Goal: Information Seeking & Learning: Check status

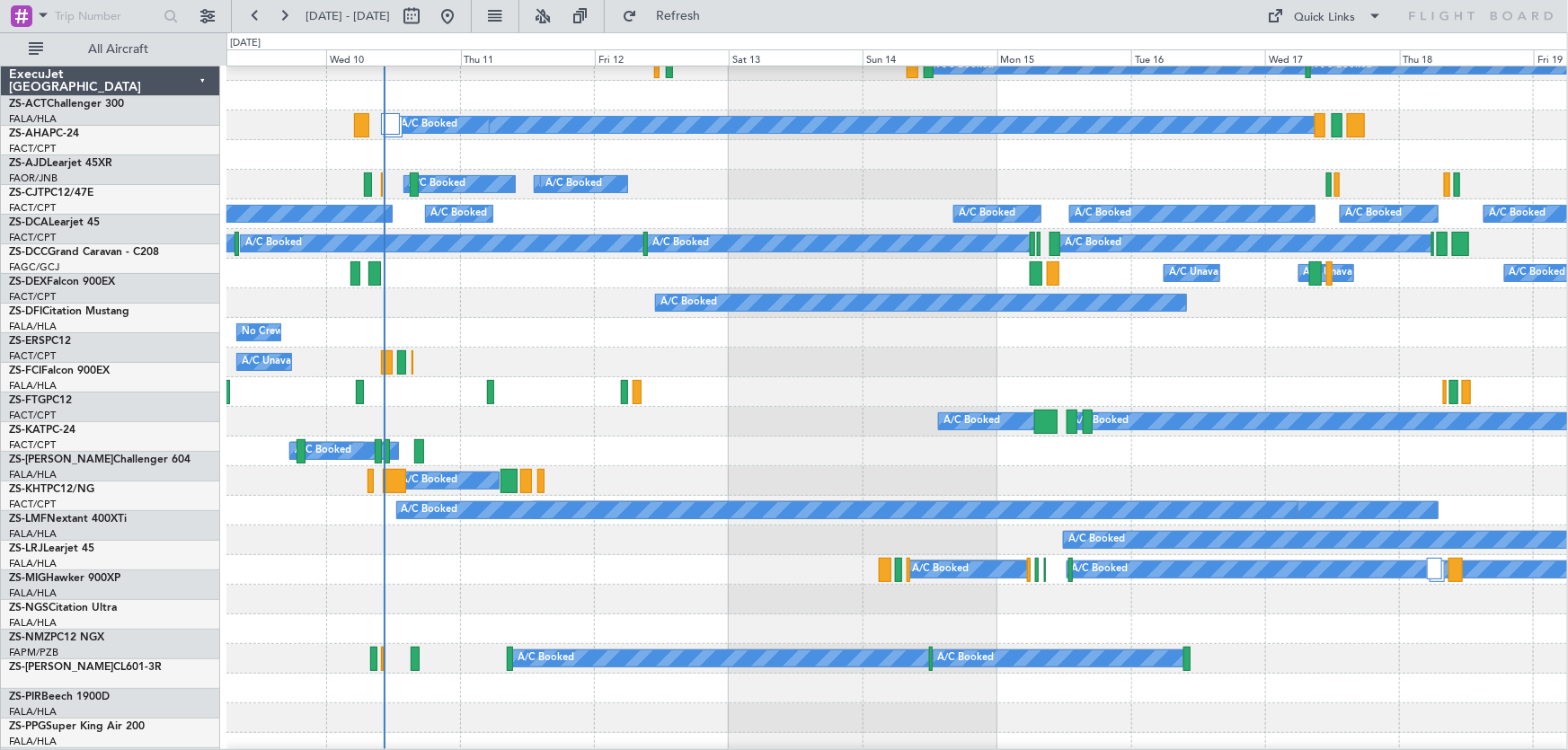
scroll to position [162, 0]
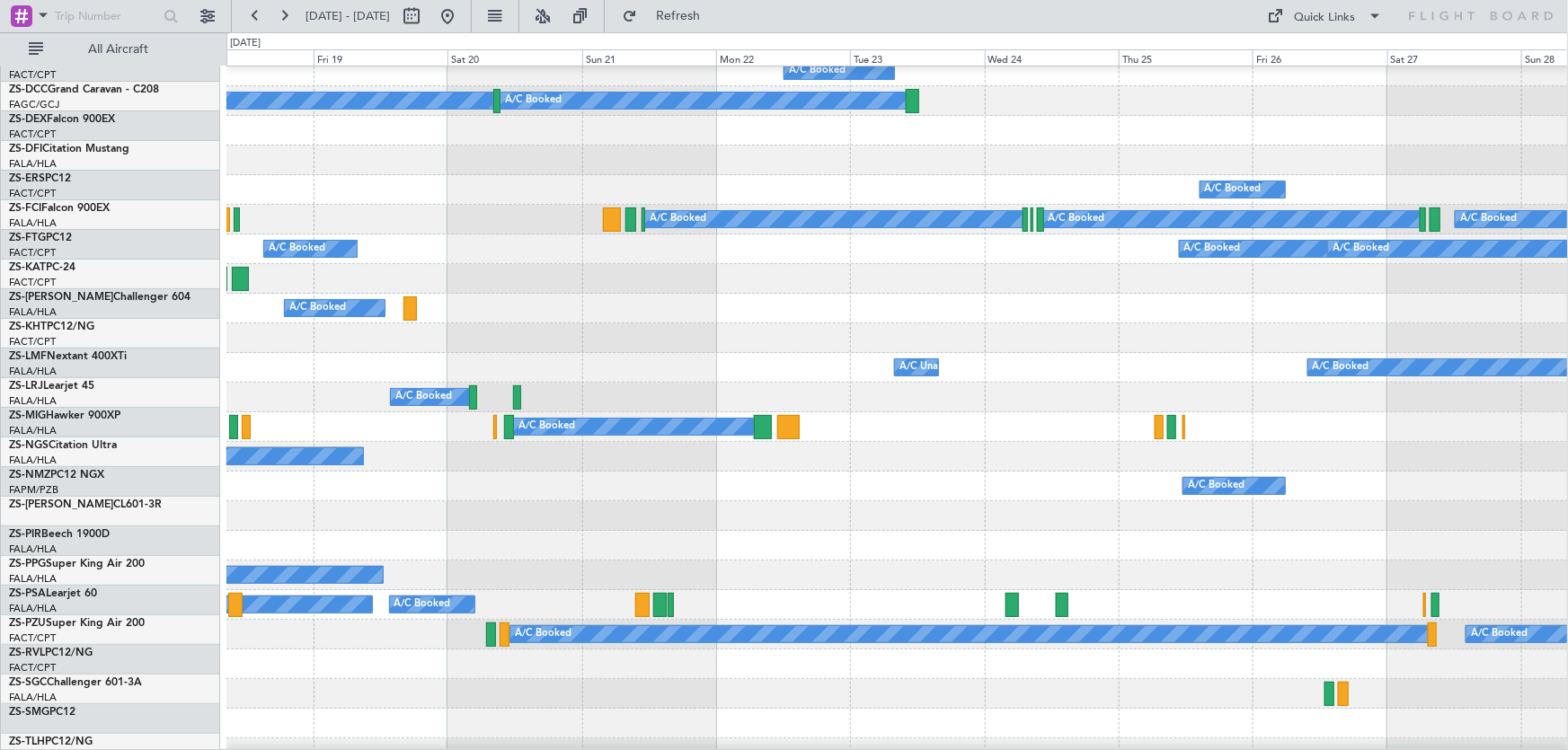
click at [71, 380] on div "A/C Booked A/C Booked A/C Booked A/C Booked A/C Booked A/C Booked A/C Booked A/…" at bounding box center [784, 390] width 1568 height 718
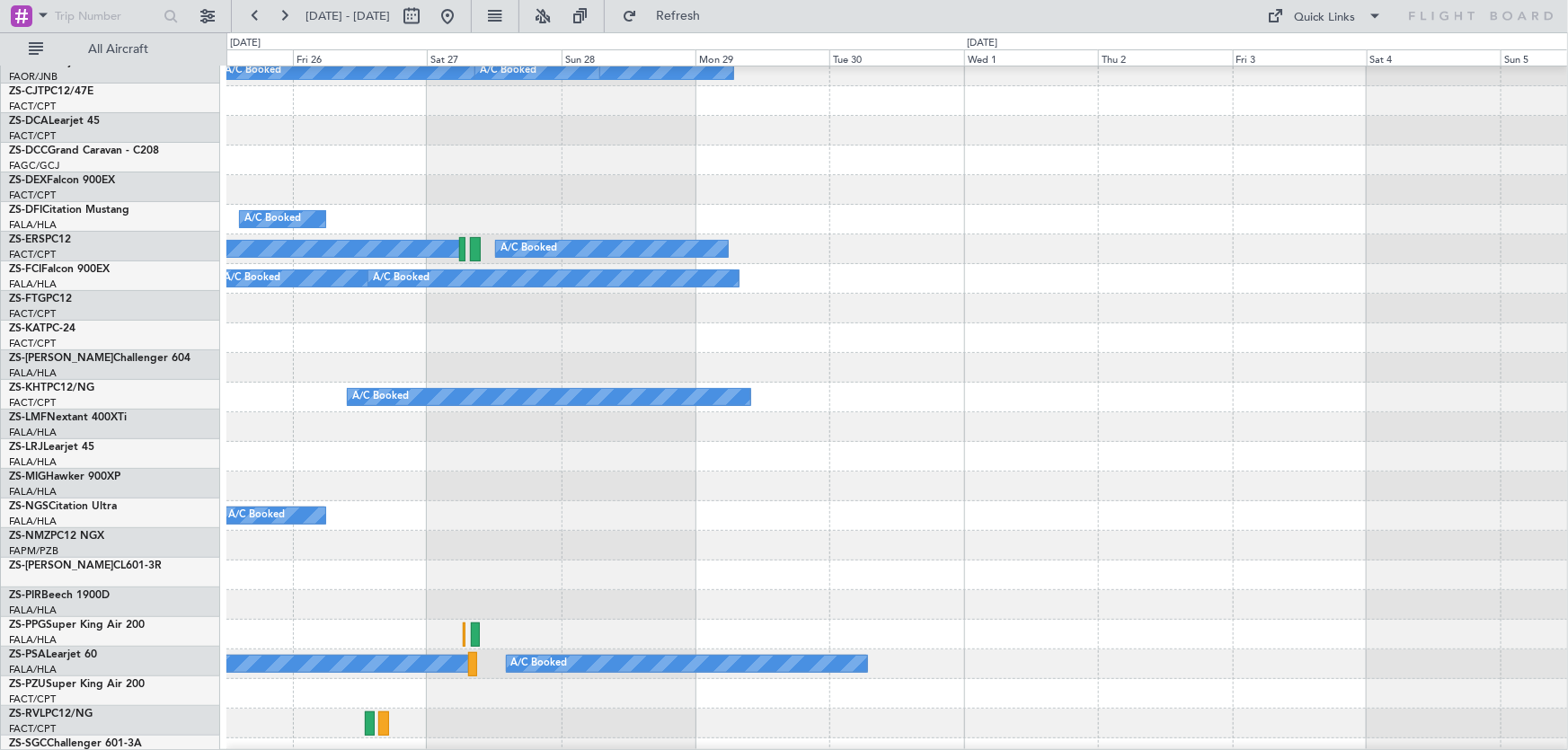
click at [396, 375] on div at bounding box center [897, 368] width 1342 height 30
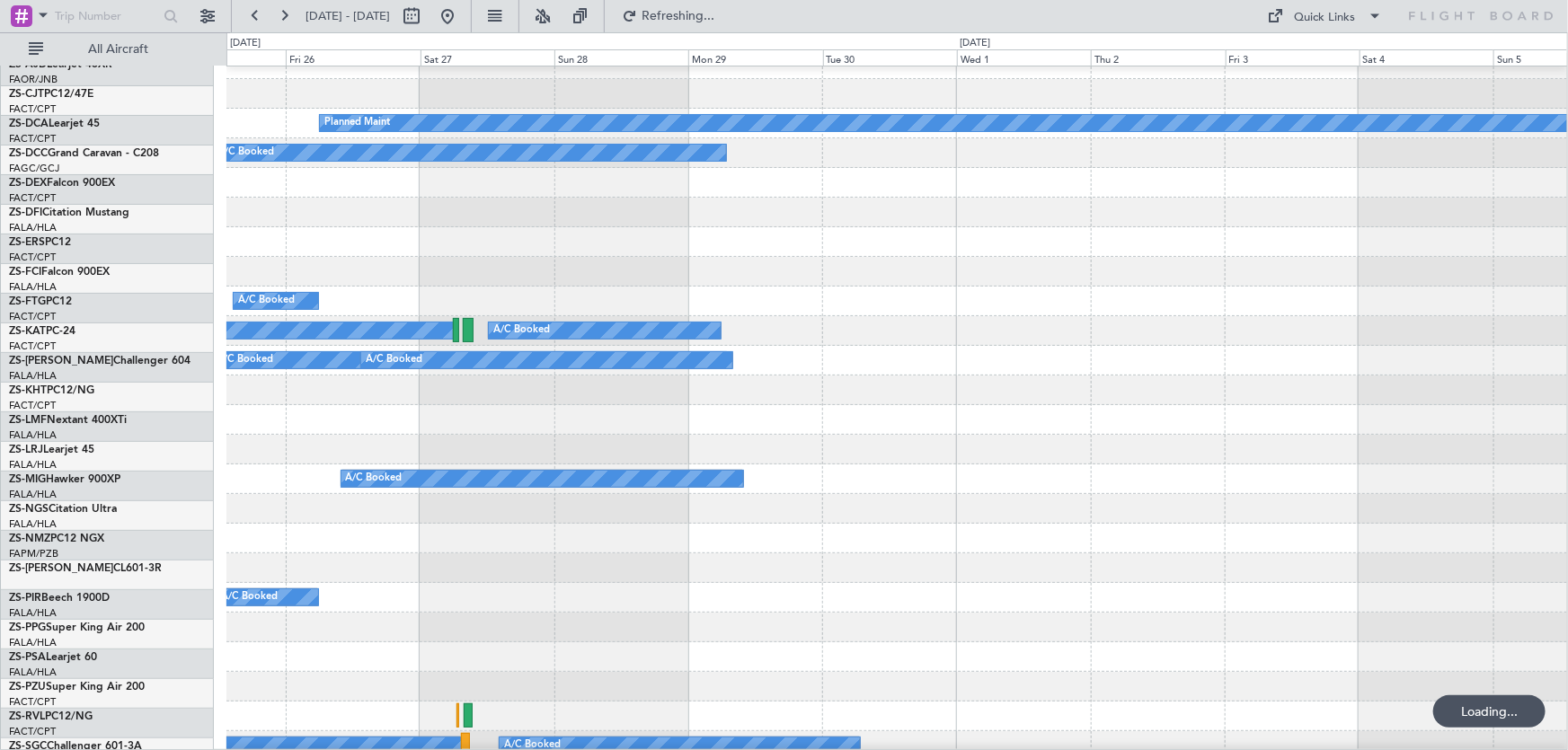
scroll to position [0, 0]
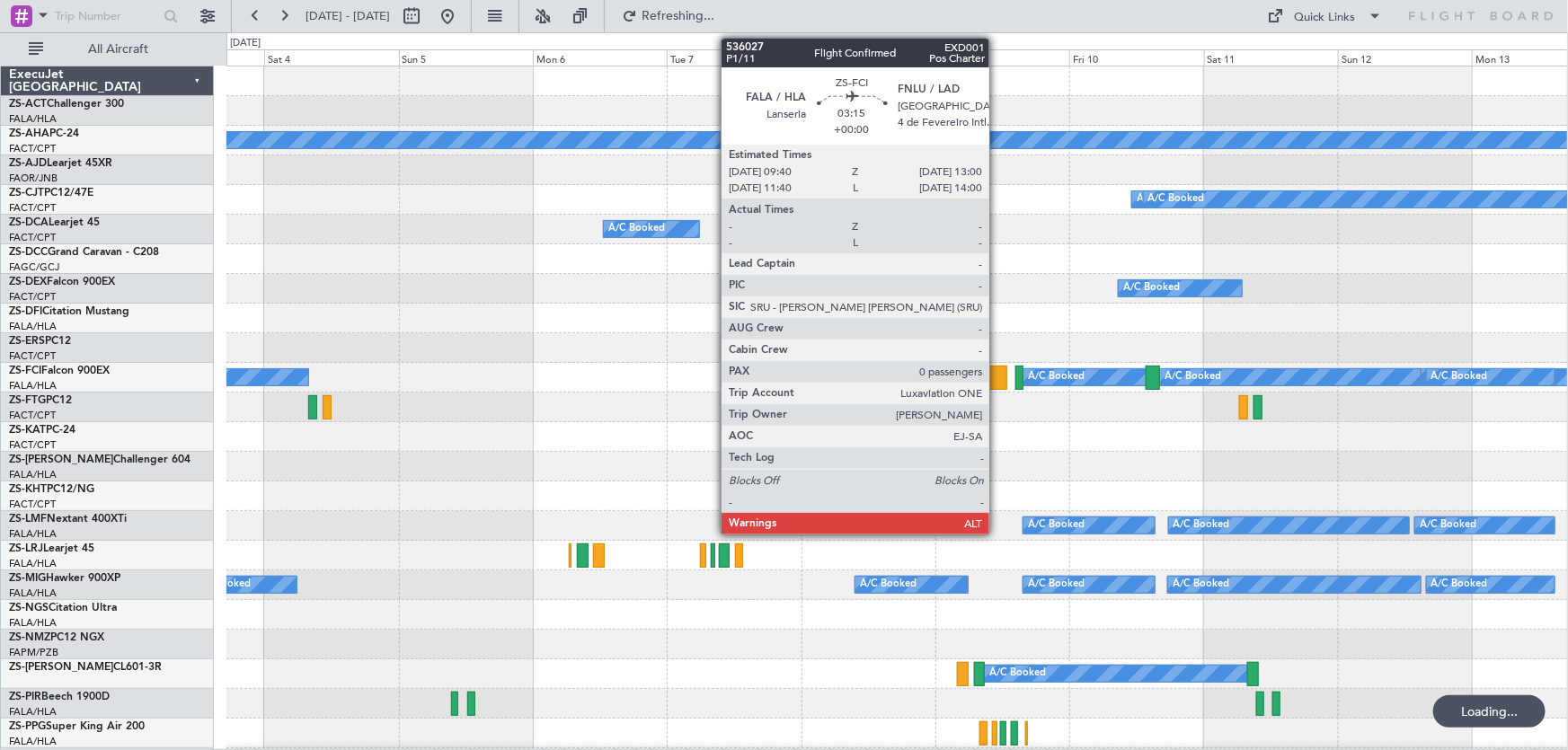
click at [997, 378] on div at bounding box center [998, 378] width 19 height 24
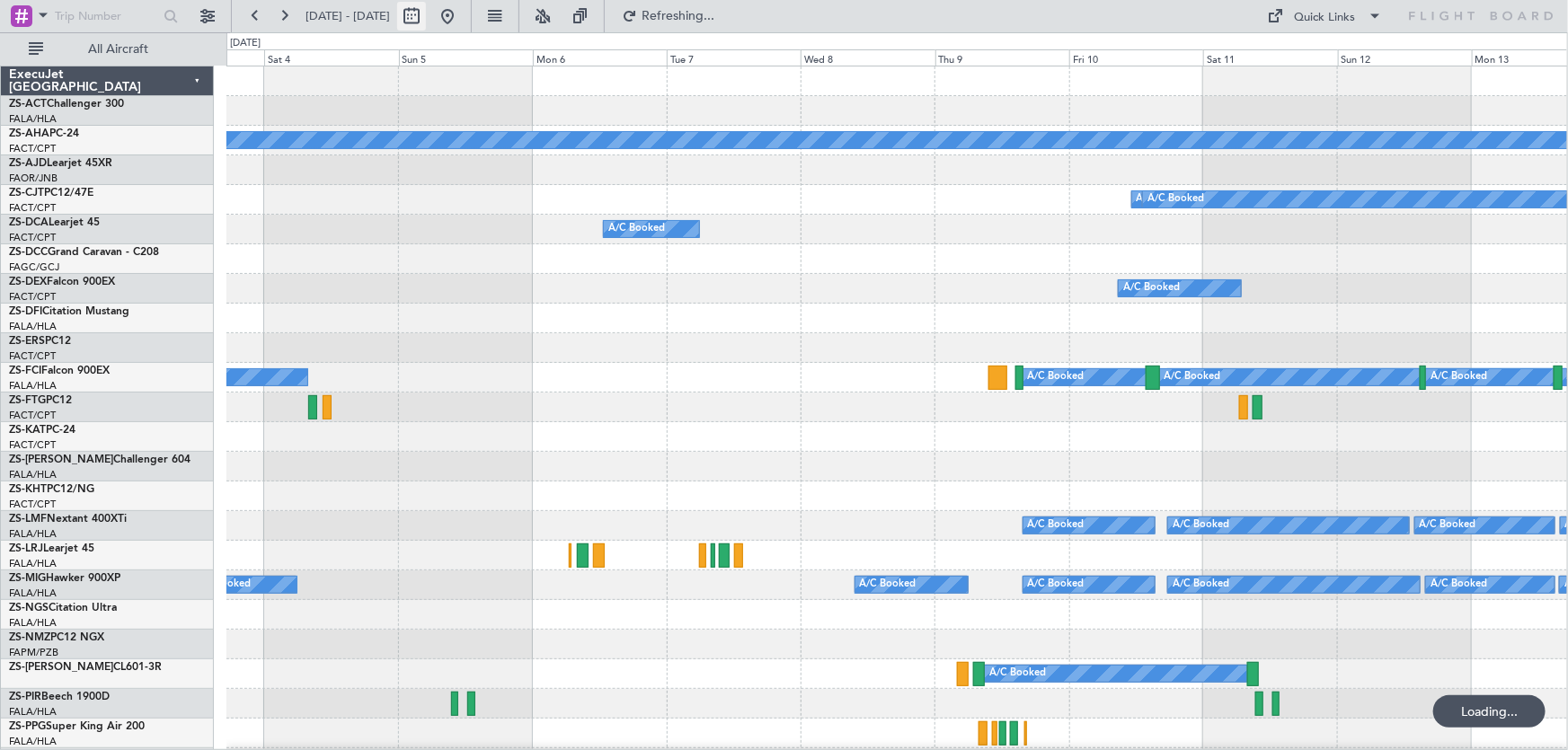
click at [426, 27] on button at bounding box center [411, 16] width 29 height 29
select select "10"
select select "2025"
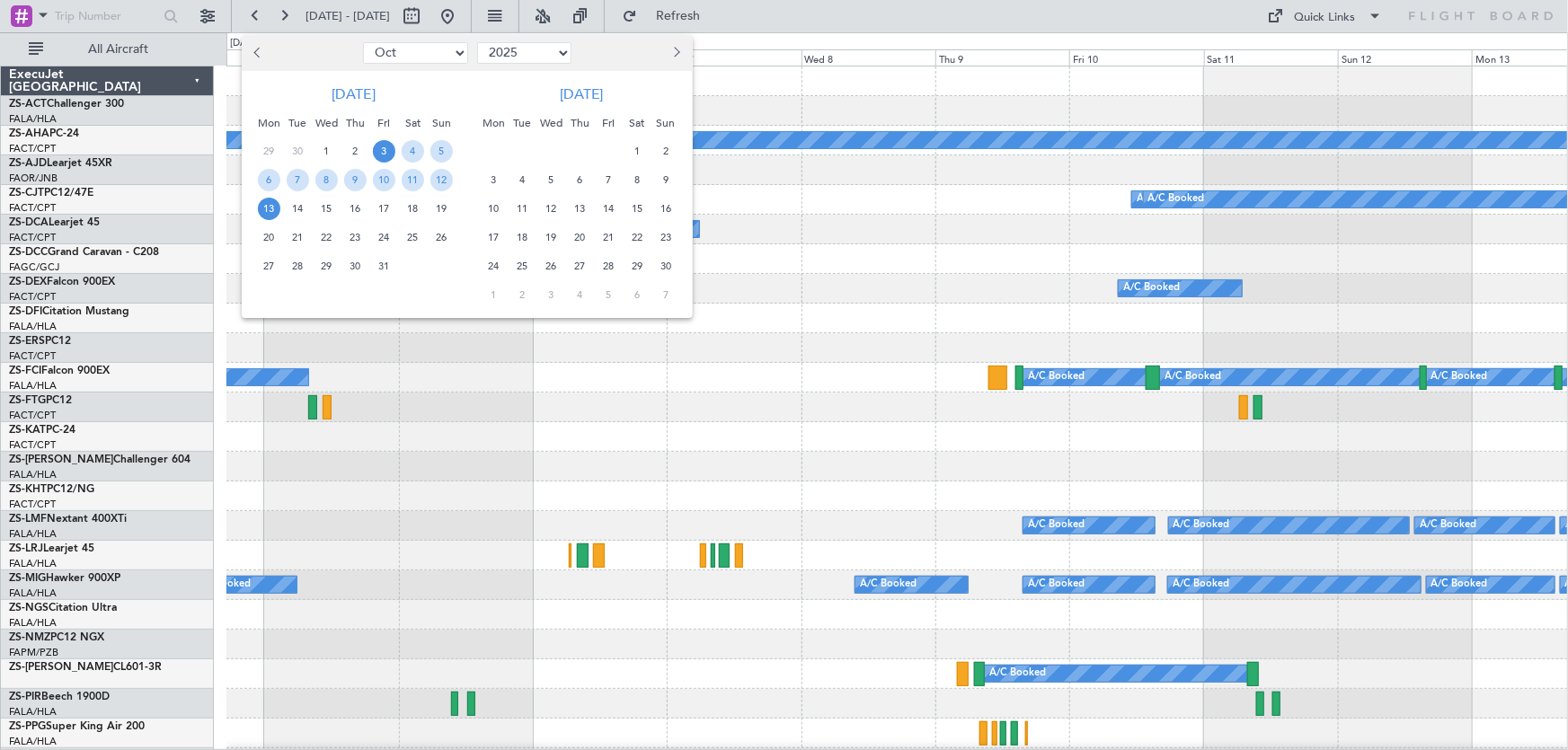
click at [673, 48] on span "Next month" at bounding box center [675, 52] width 10 height 10
select select "1"
select select "2026"
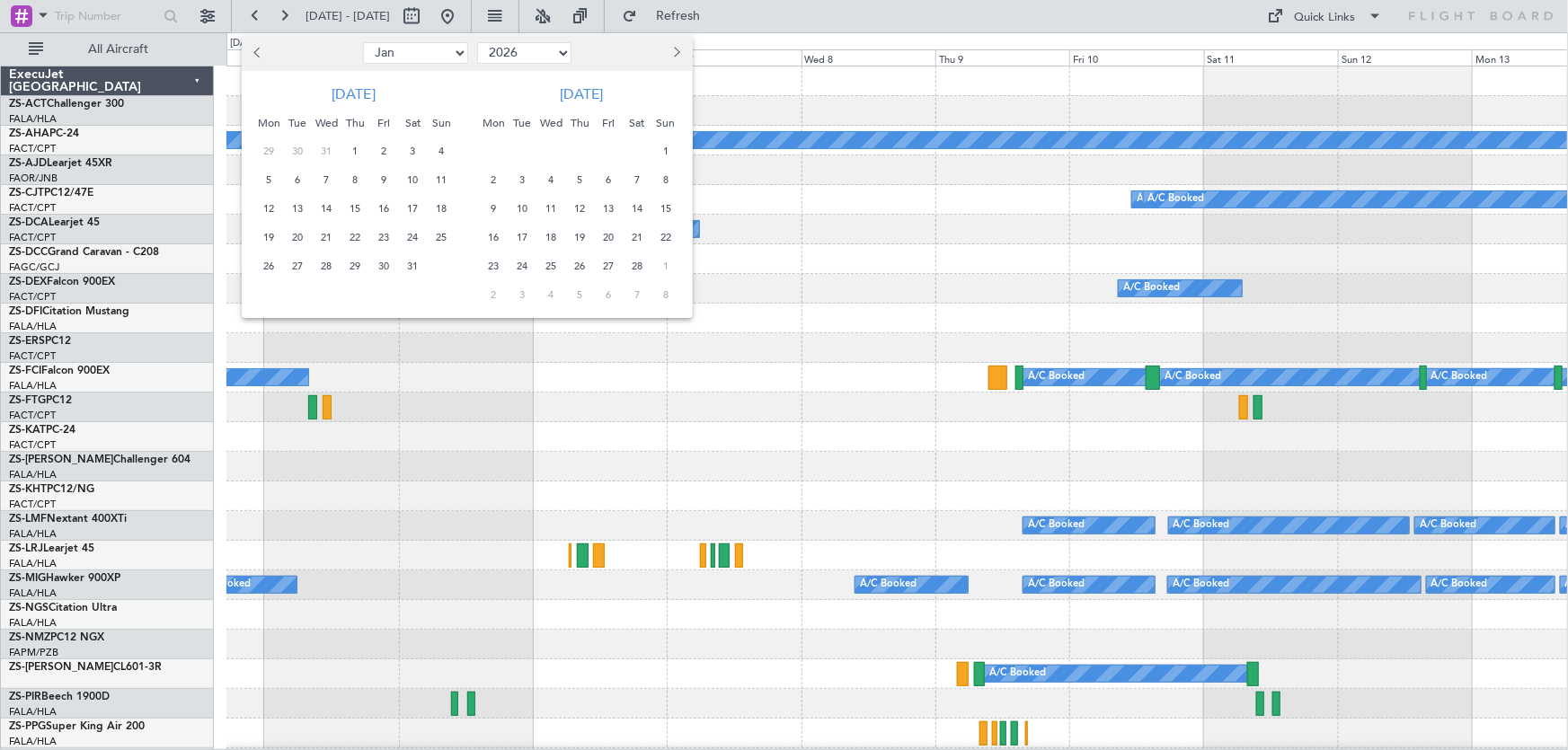
click at [673, 48] on span "Next month" at bounding box center [675, 52] width 10 height 10
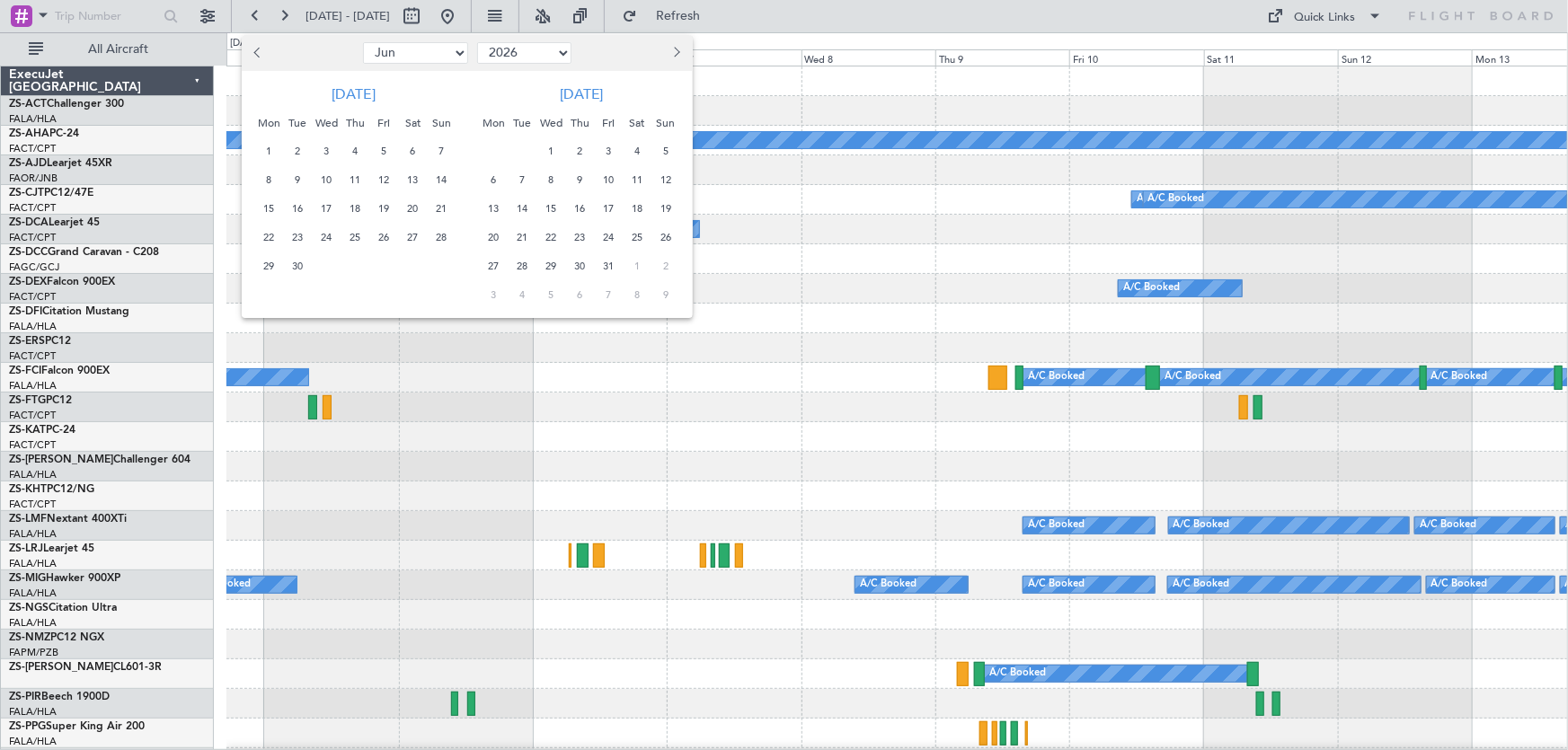
click at [630, 148] on span "4" at bounding box center [638, 151] width 23 height 23
click at [536, 207] on div "15" at bounding box center [550, 209] width 29 height 29
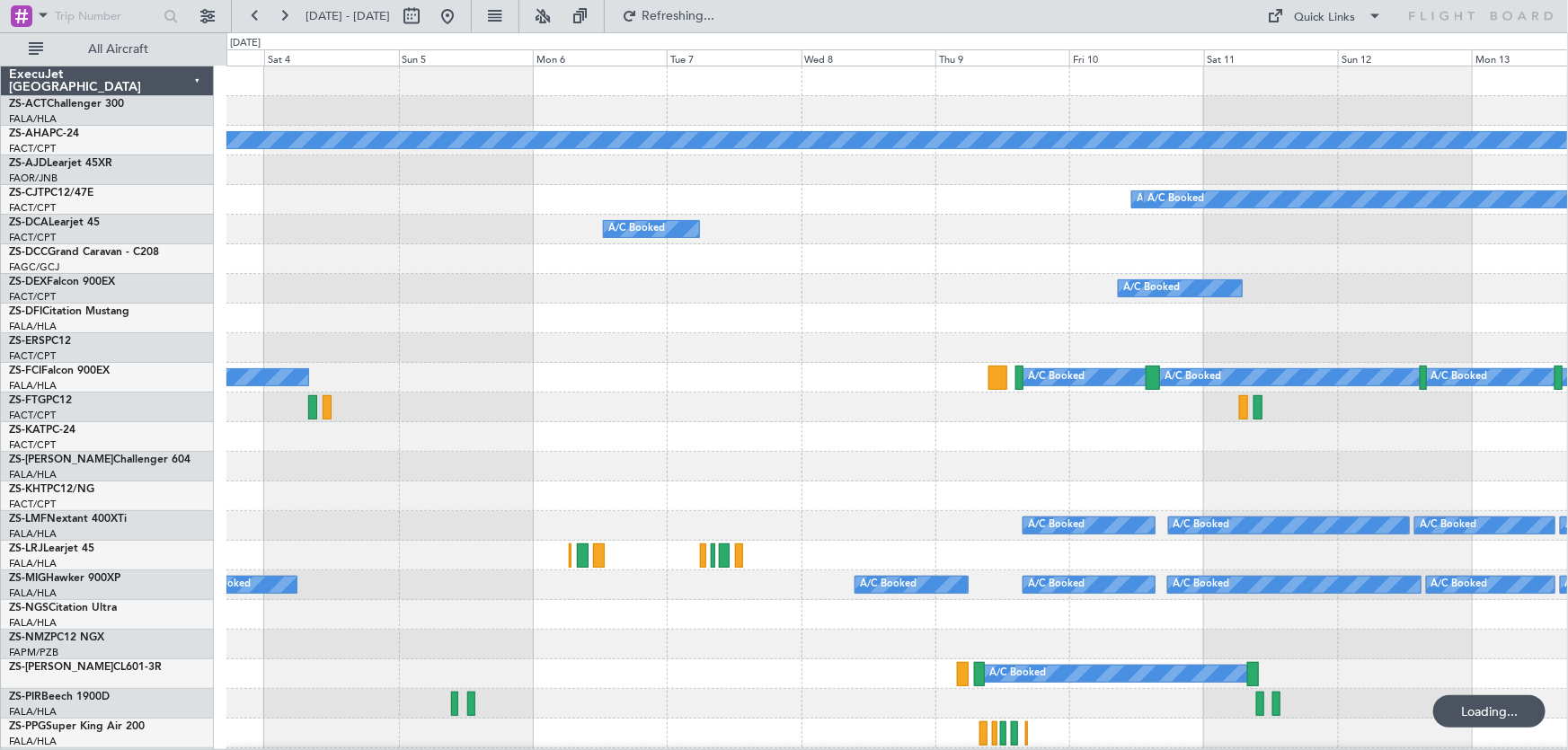
select select "7"
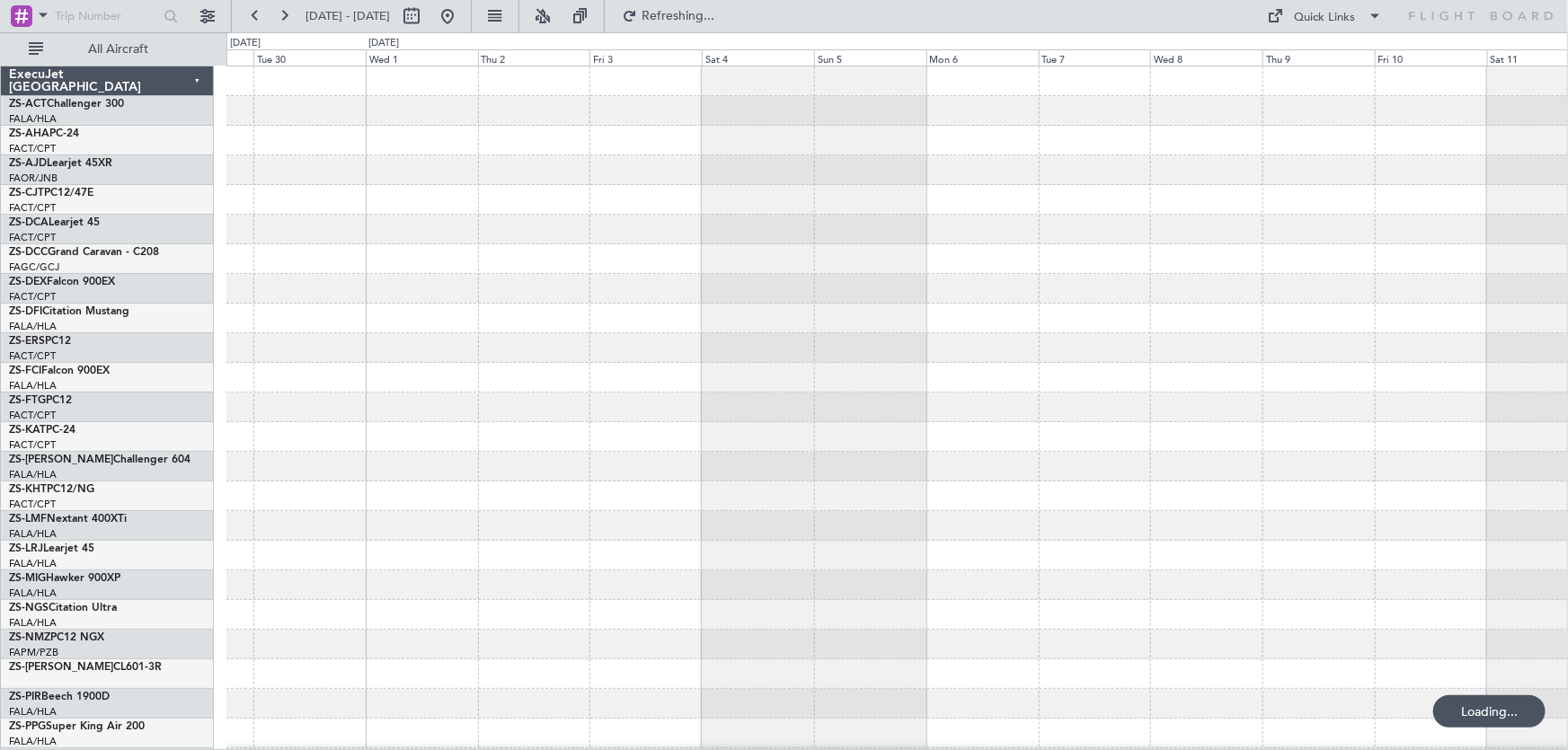
click at [543, 207] on div at bounding box center [897, 200] width 1342 height 30
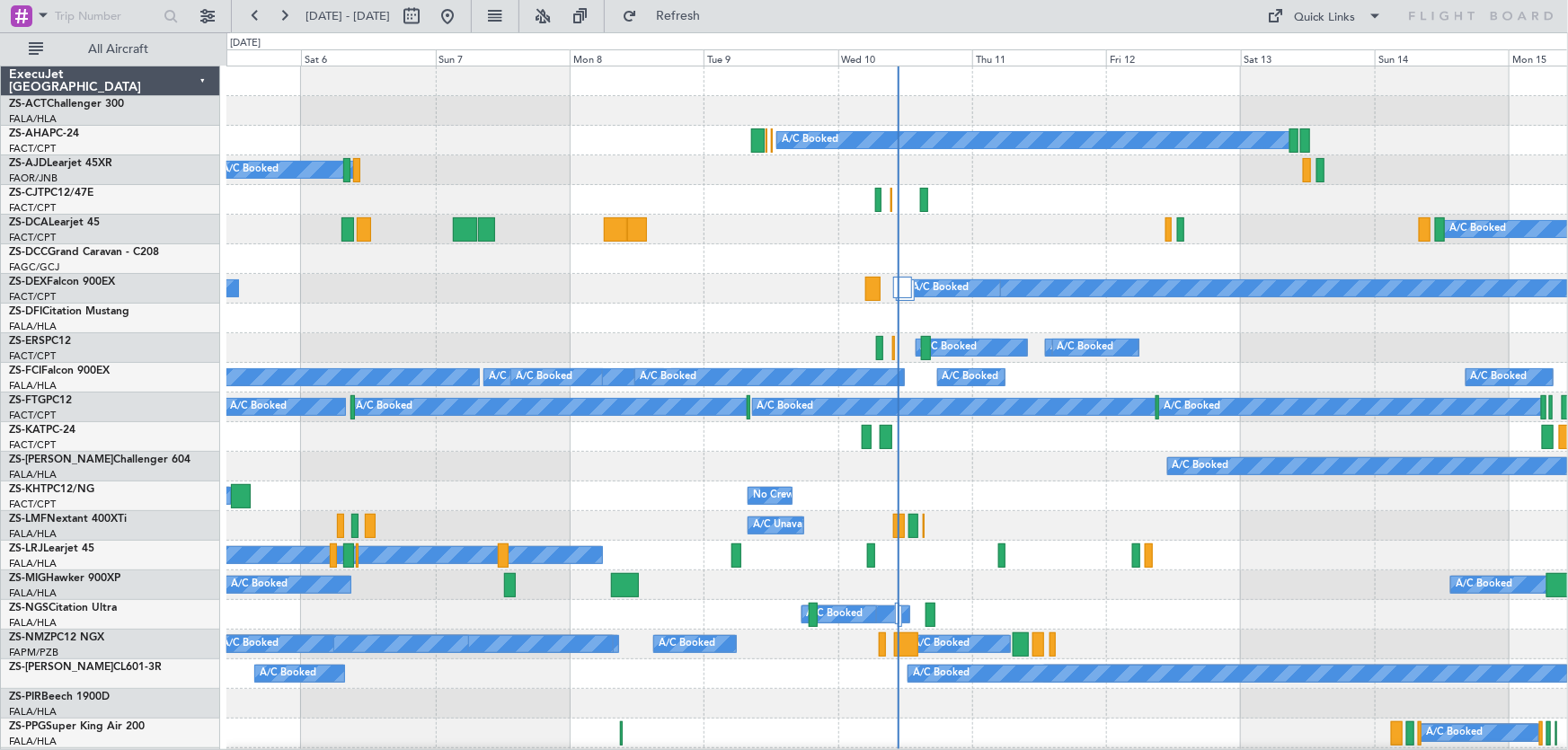
click at [1076, 527] on div "A/C Unavailable" at bounding box center [897, 527] width 1342 height 30
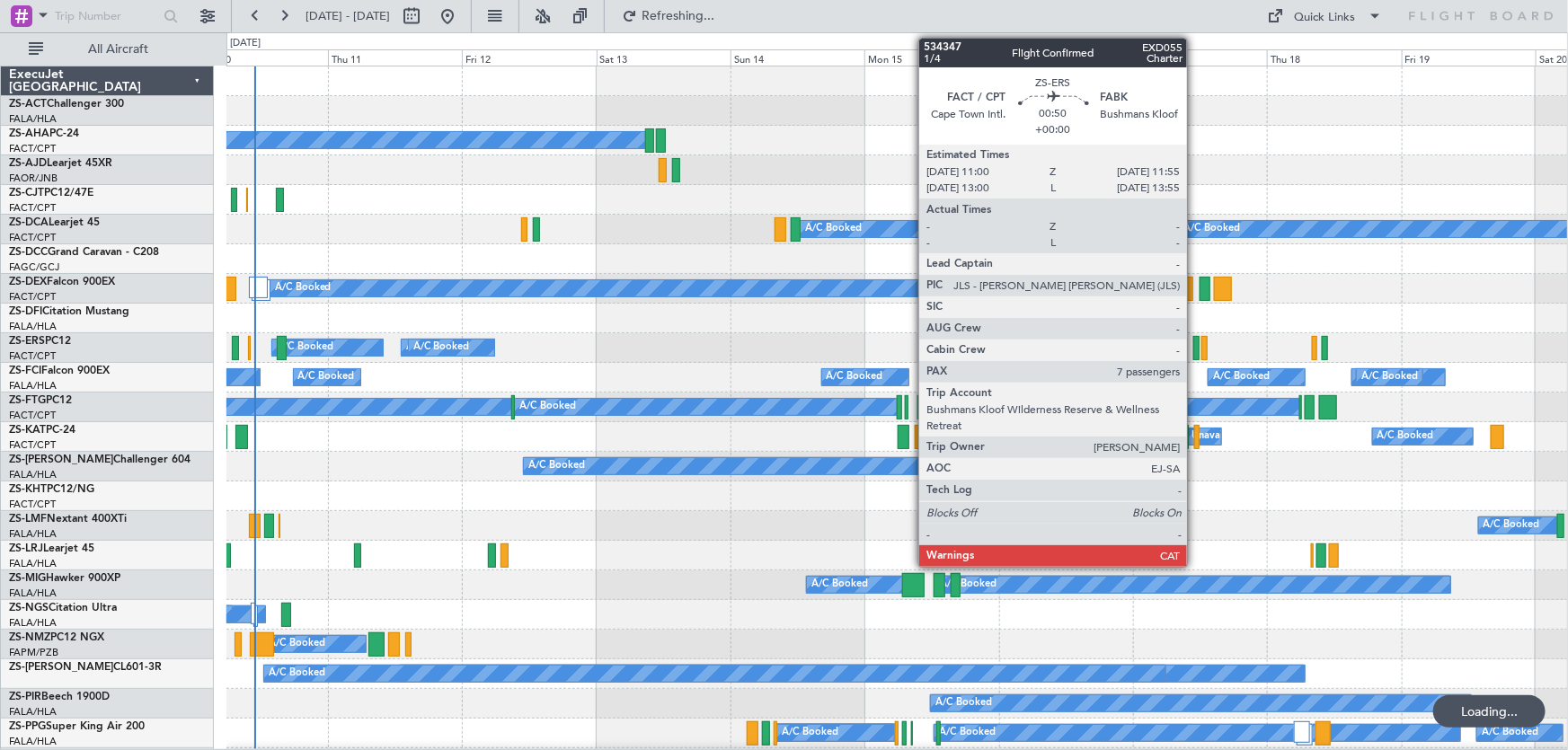
click at [1195, 345] on div at bounding box center [1196, 348] width 6 height 24
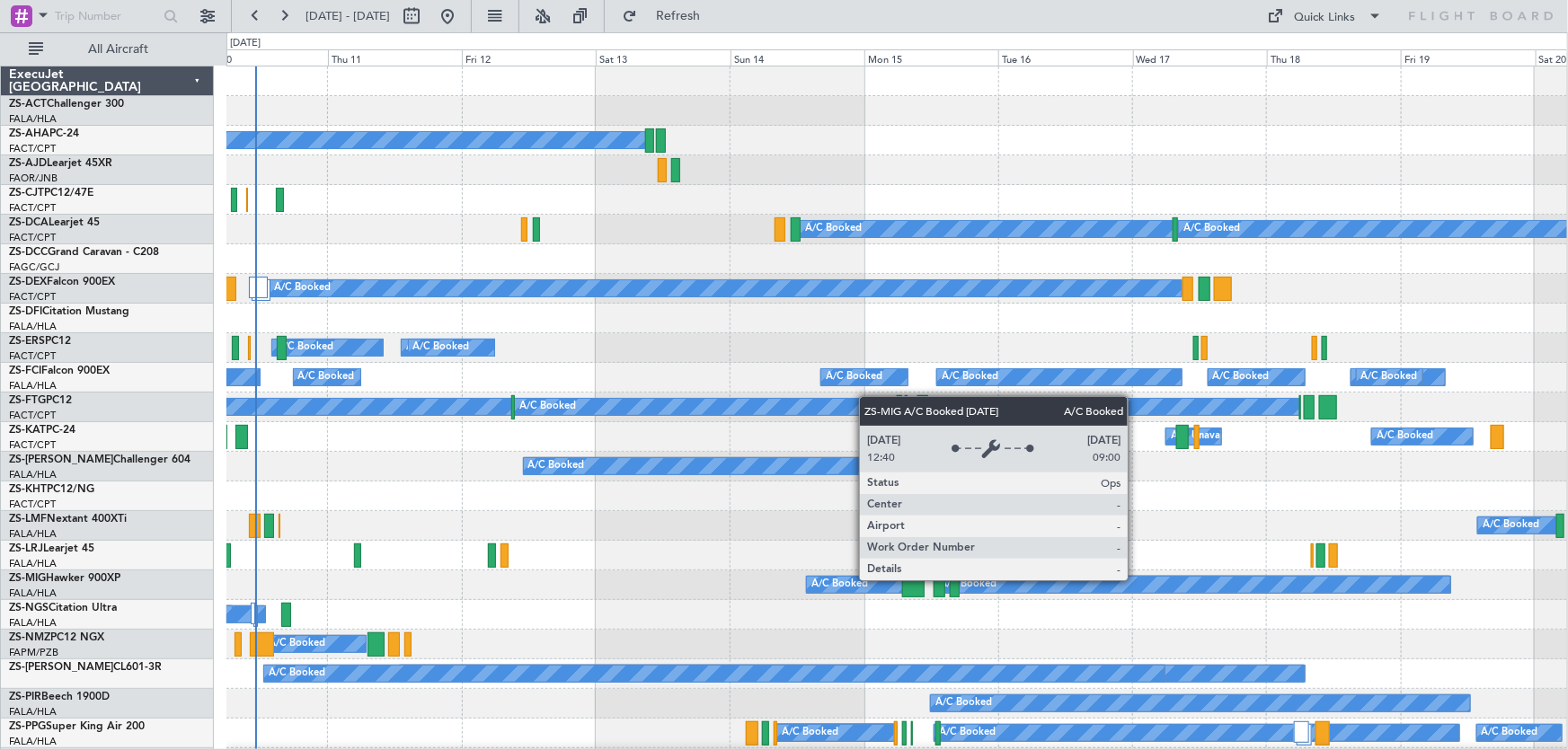
click at [1053, 523] on div "A/C Booked A/C Unavailable" at bounding box center [897, 527] width 1341 height 30
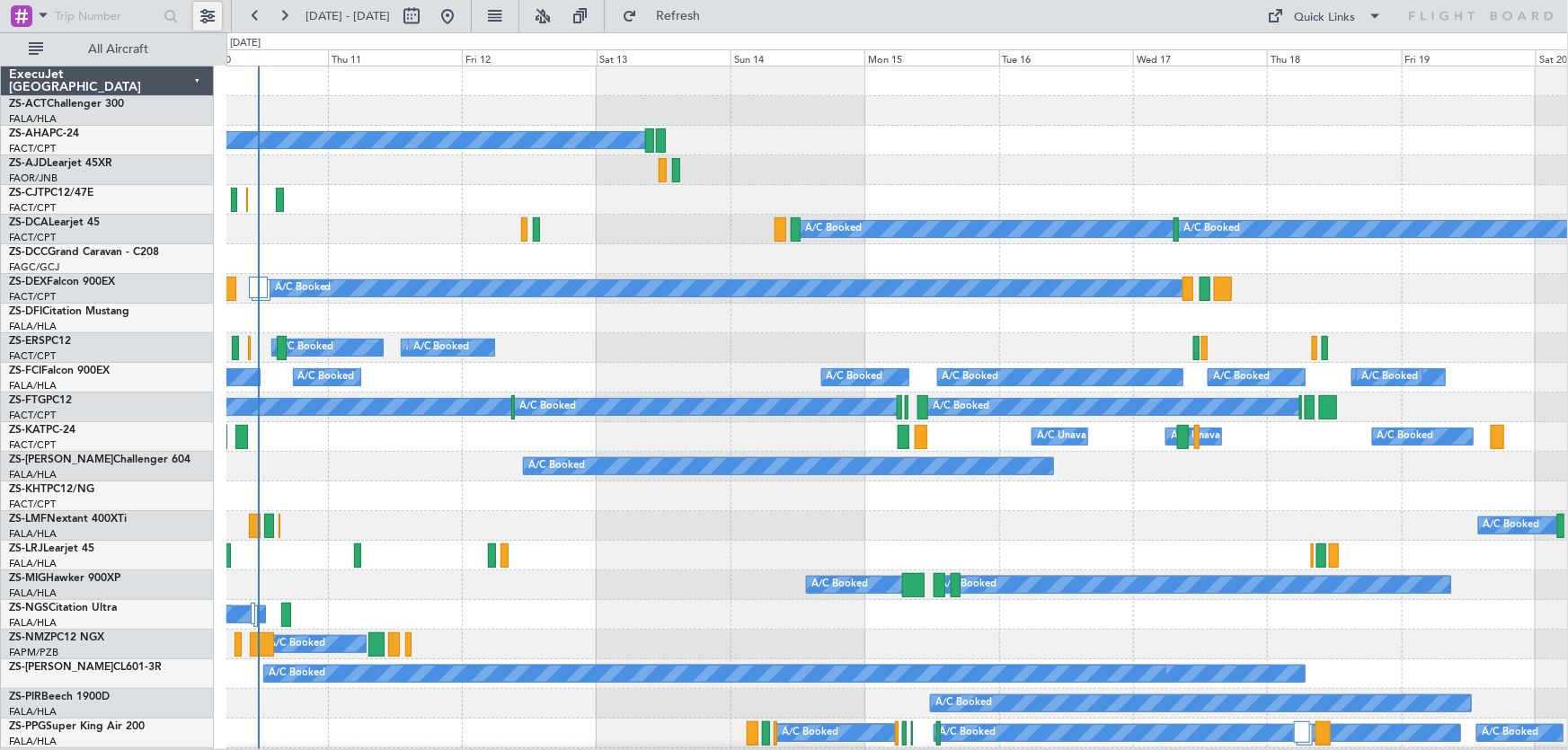
click at [197, 15] on button at bounding box center [208, 16] width 29 height 29
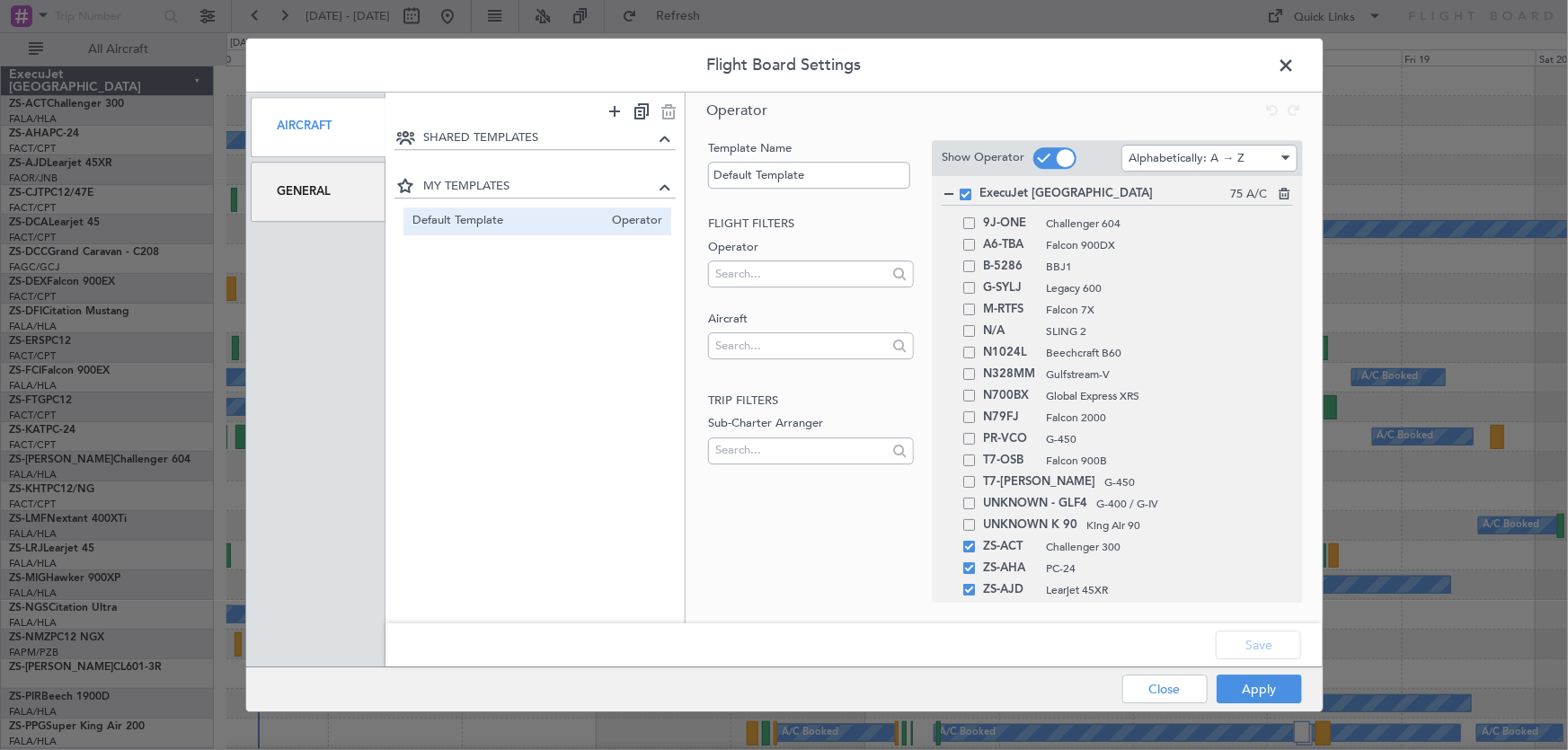
click at [355, 206] on div "General" at bounding box center [318, 191] width 136 height 60
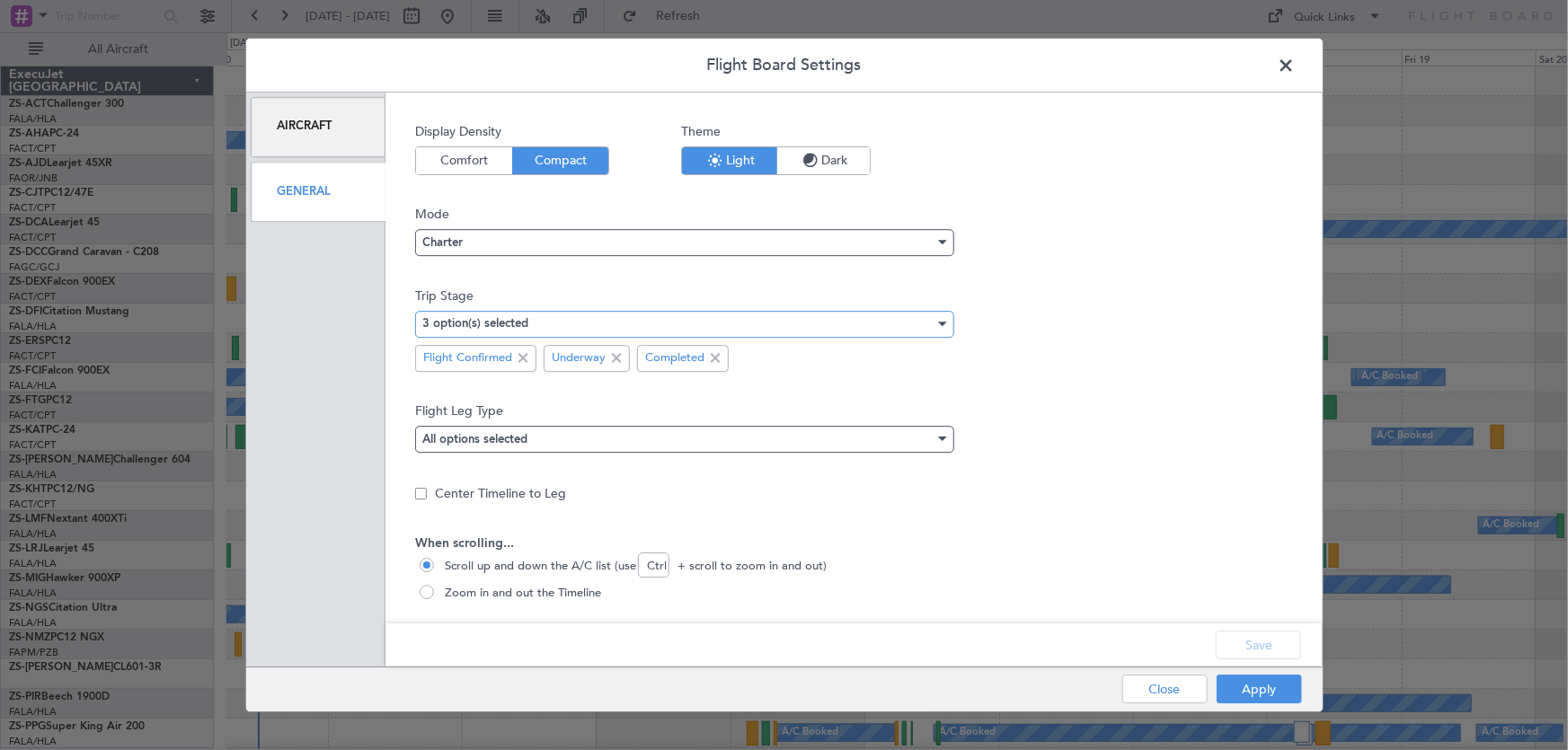
click at [584, 326] on div "3 option(s) selected" at bounding box center [679, 324] width 513 height 27
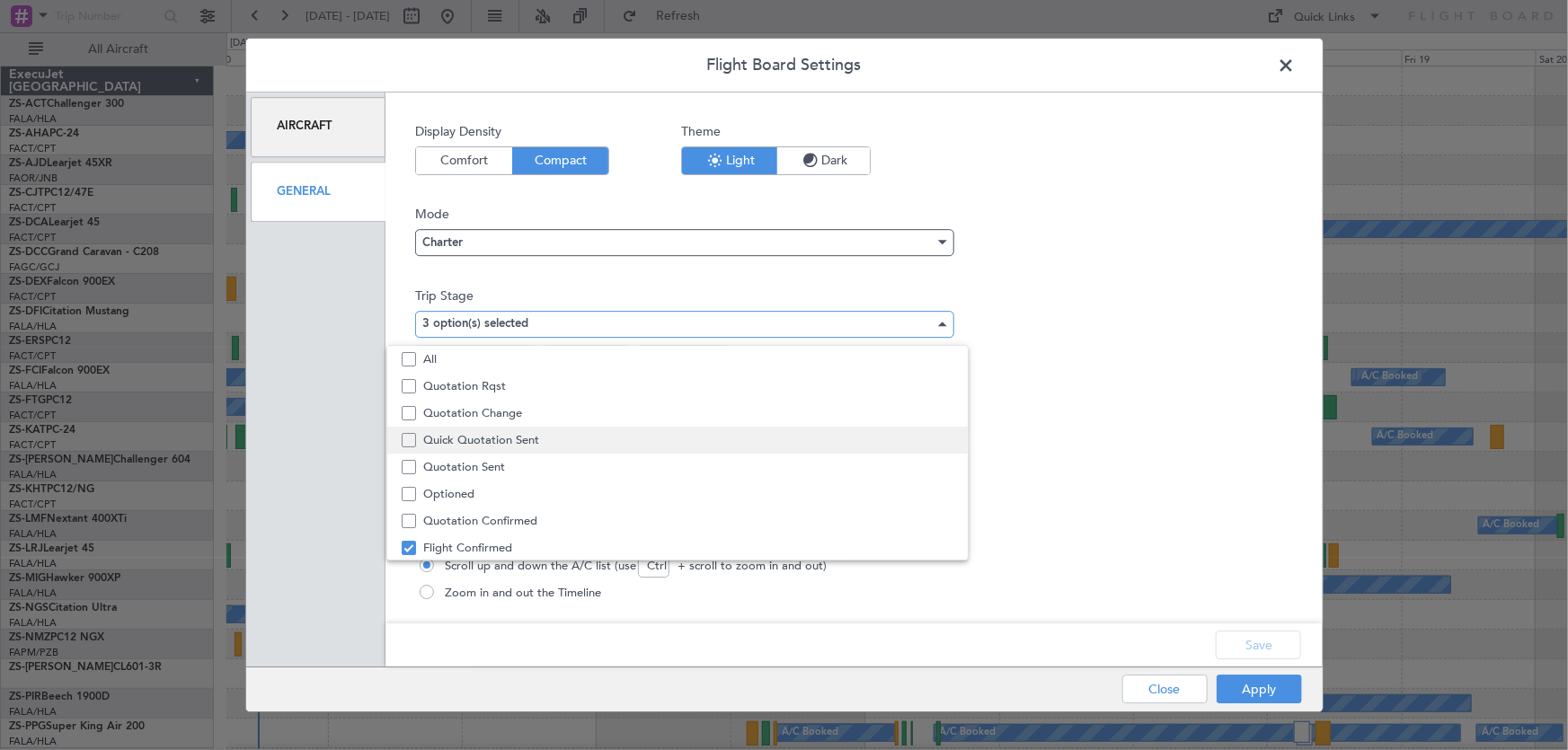
scroll to position [54, 0]
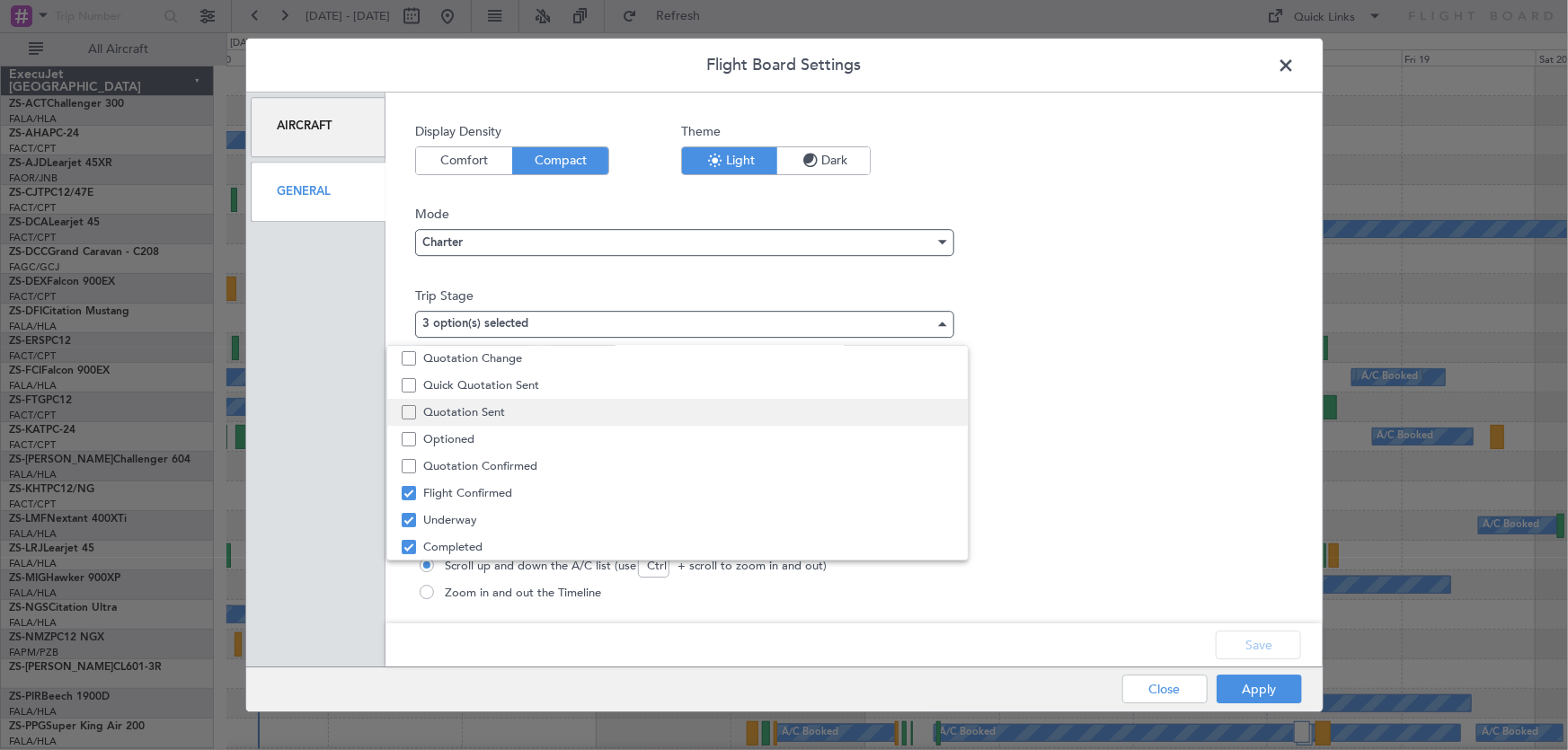
click at [533, 412] on span "Quotation Sent" at bounding box center [688, 412] width 530 height 27
click at [1276, 646] on div at bounding box center [784, 375] width 1568 height 750
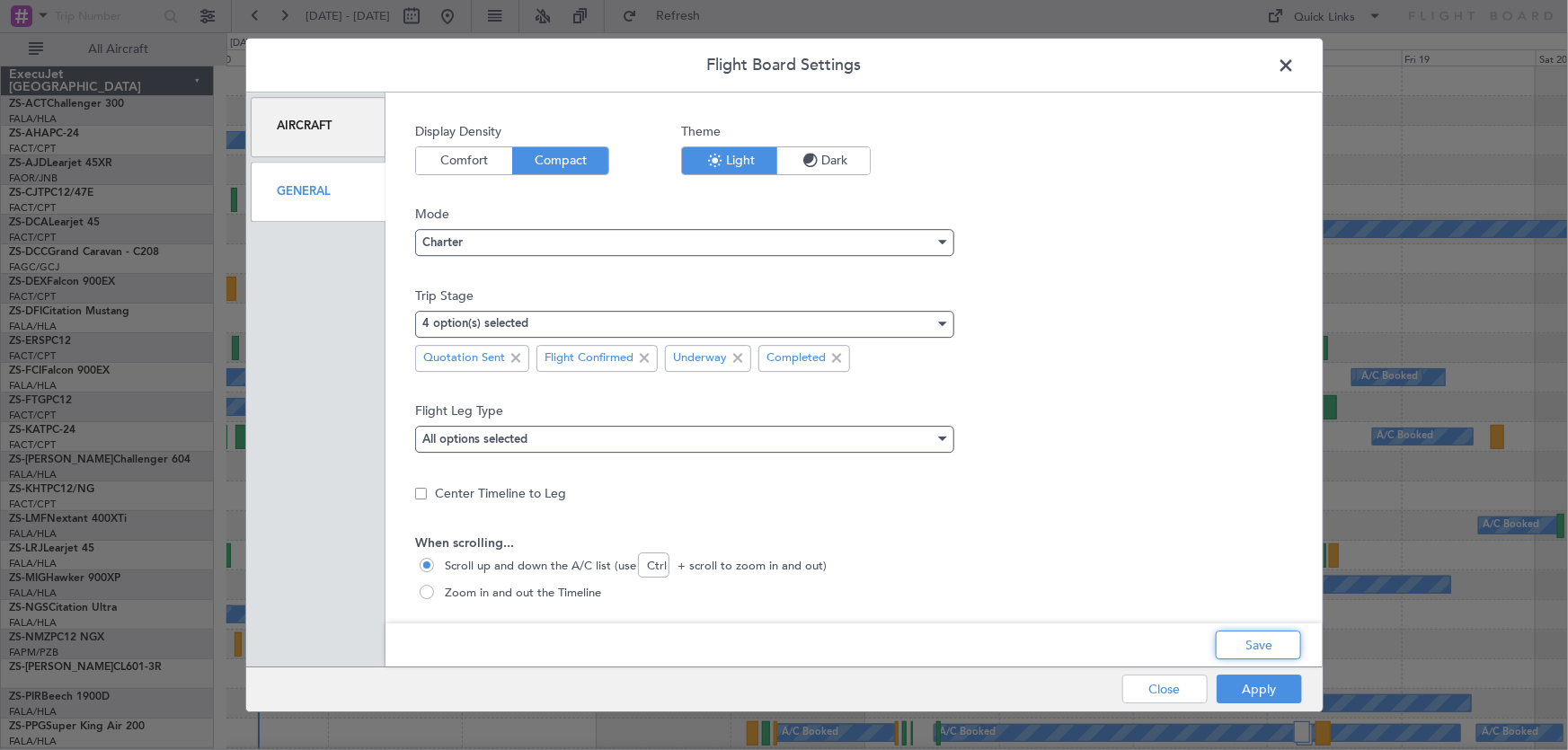
click at [1276, 646] on button "Save" at bounding box center [1258, 645] width 85 height 29
click at [1268, 689] on button "Apply" at bounding box center [1259, 689] width 85 height 29
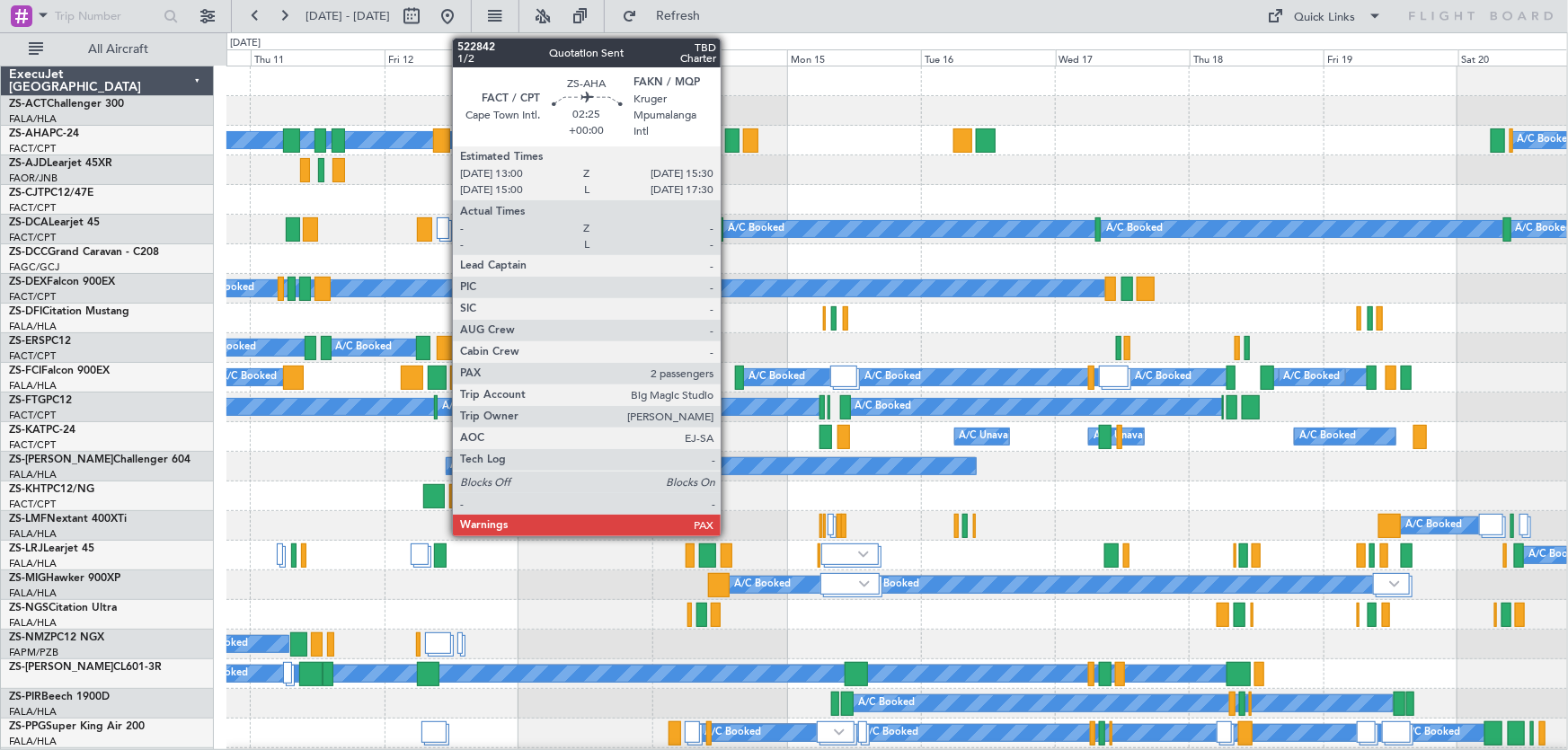
click at [729, 136] on div at bounding box center [731, 141] width 14 height 24
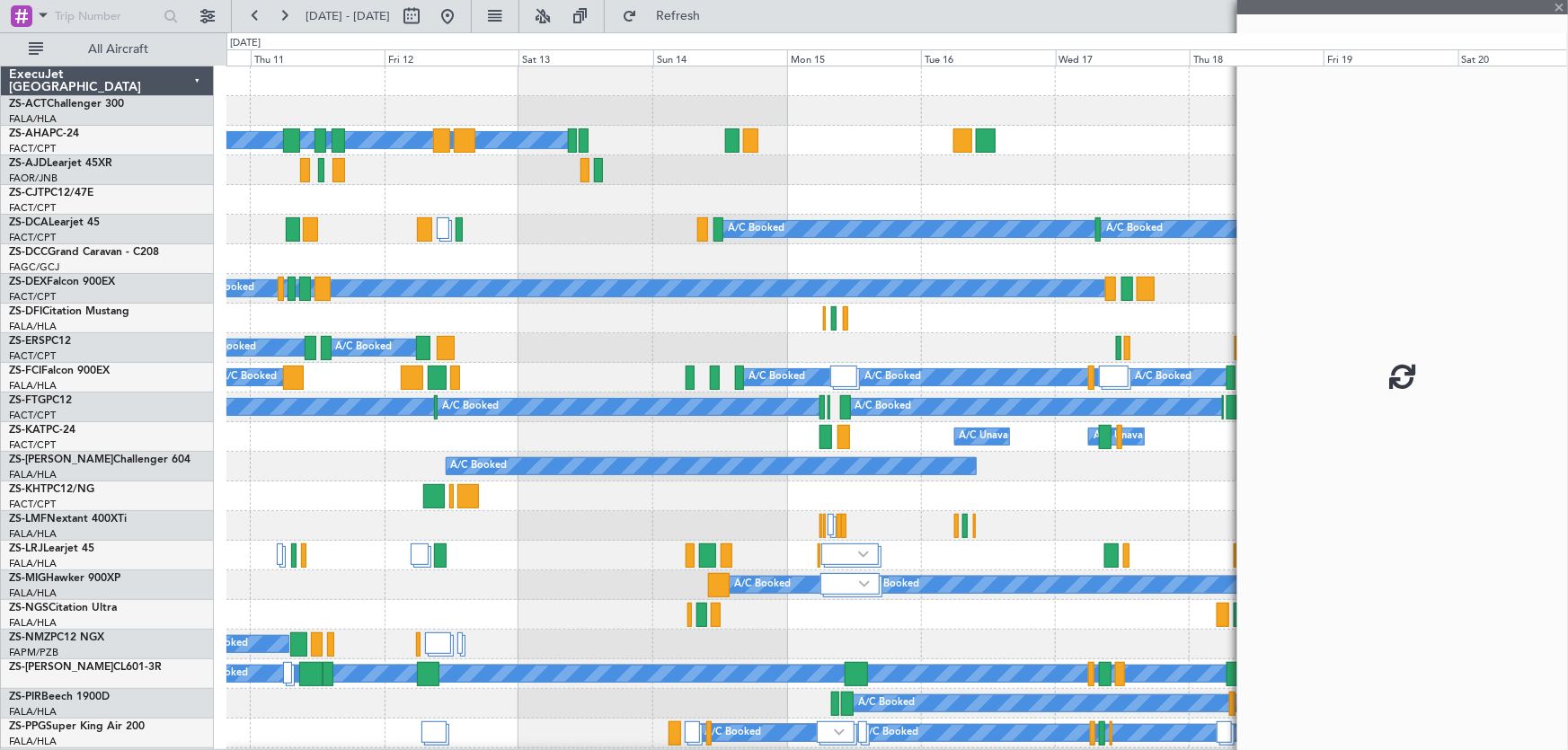
click at [729, 136] on div at bounding box center [731, 141] width 14 height 24
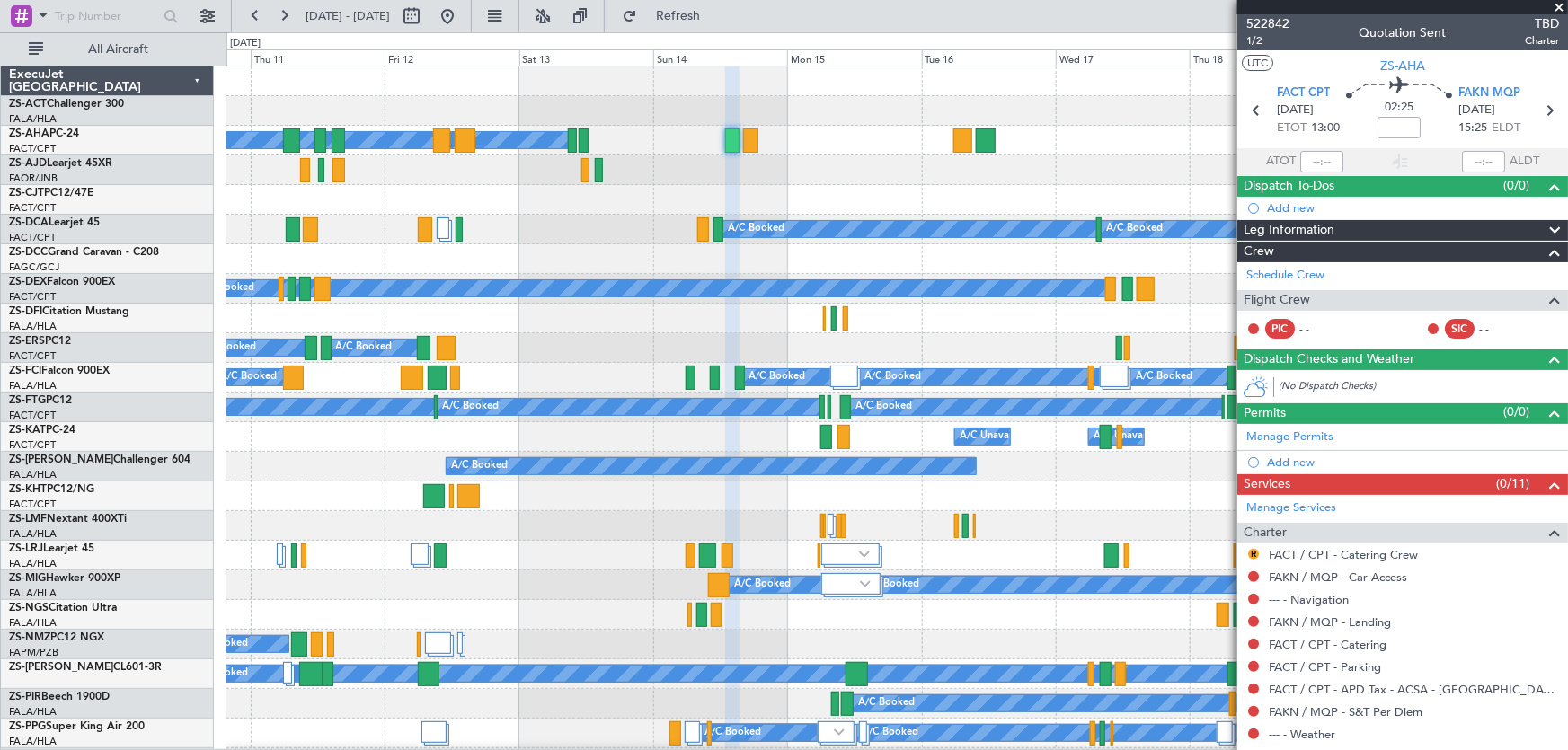
click at [1558, 1] on span at bounding box center [1559, 8] width 18 height 16
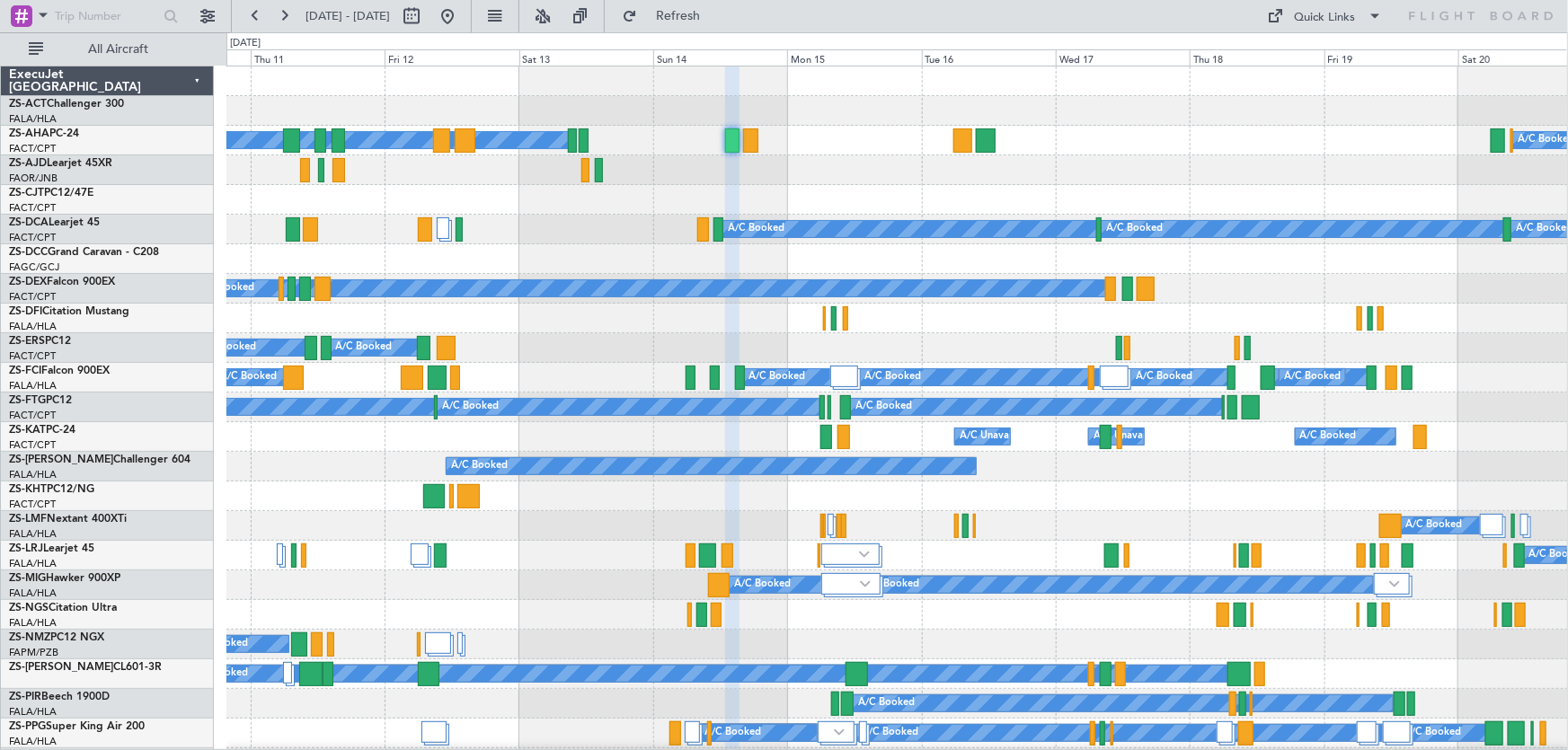
type input "0"
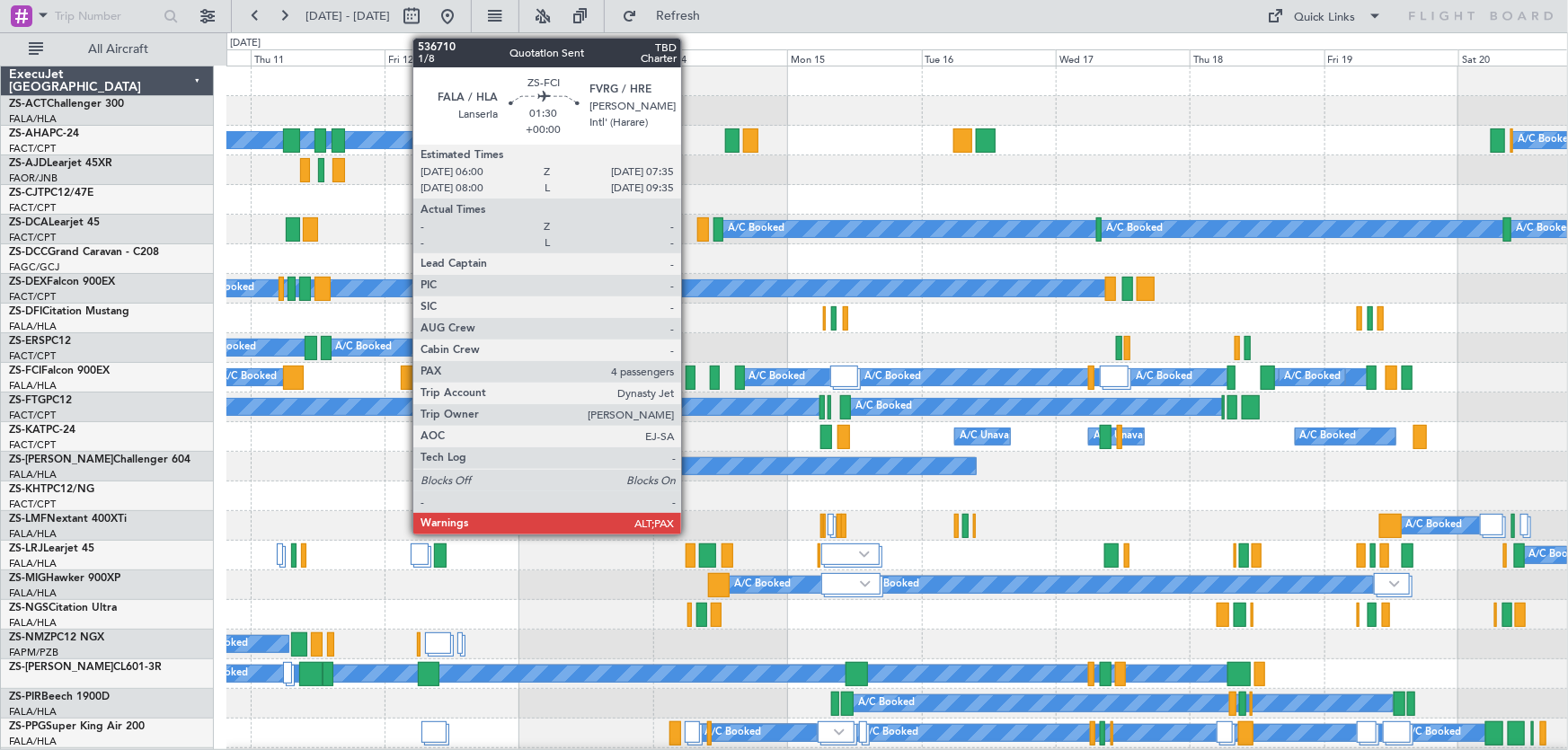
click at [689, 376] on div at bounding box center [690, 378] width 9 height 24
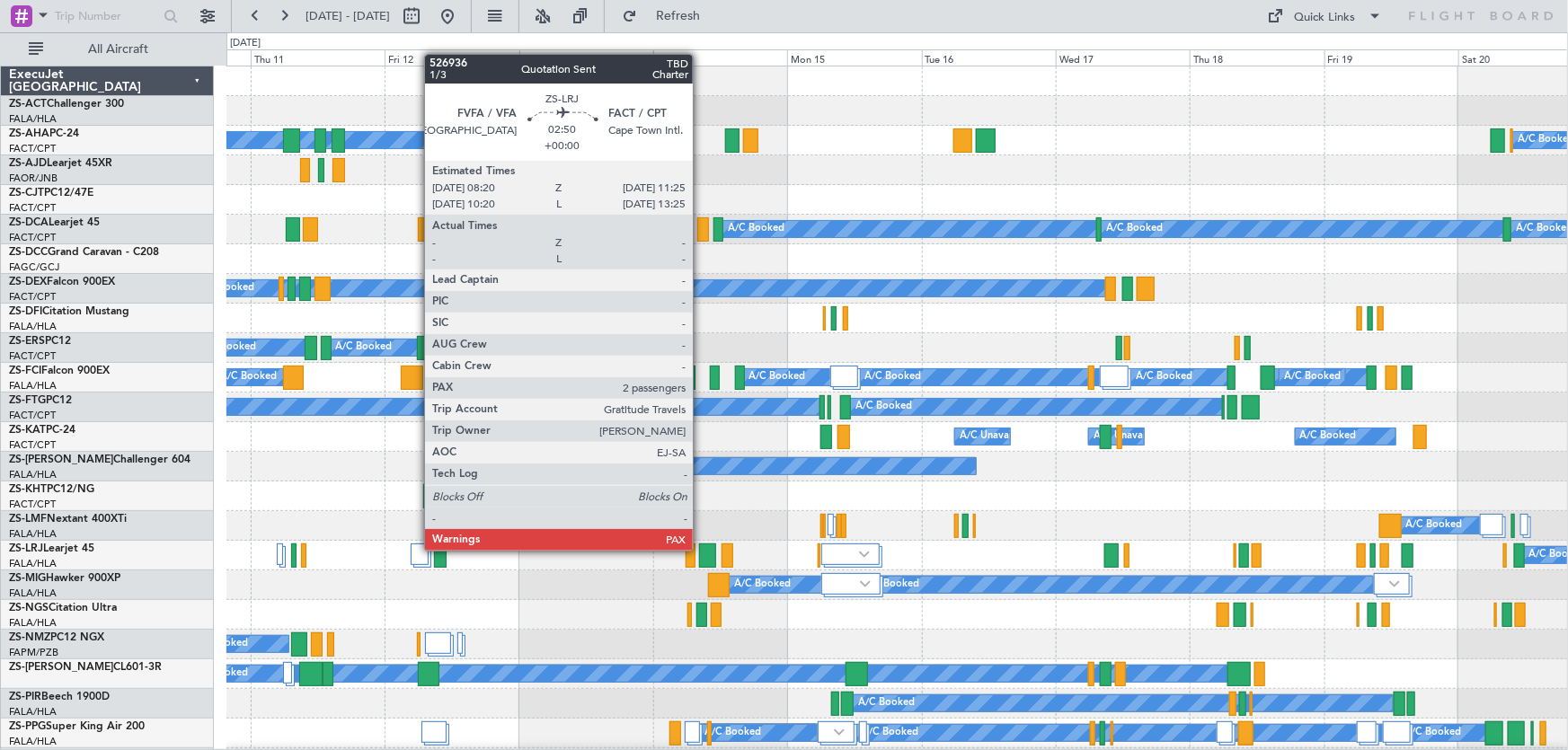
click at [701, 549] on div at bounding box center [708, 556] width 18 height 24
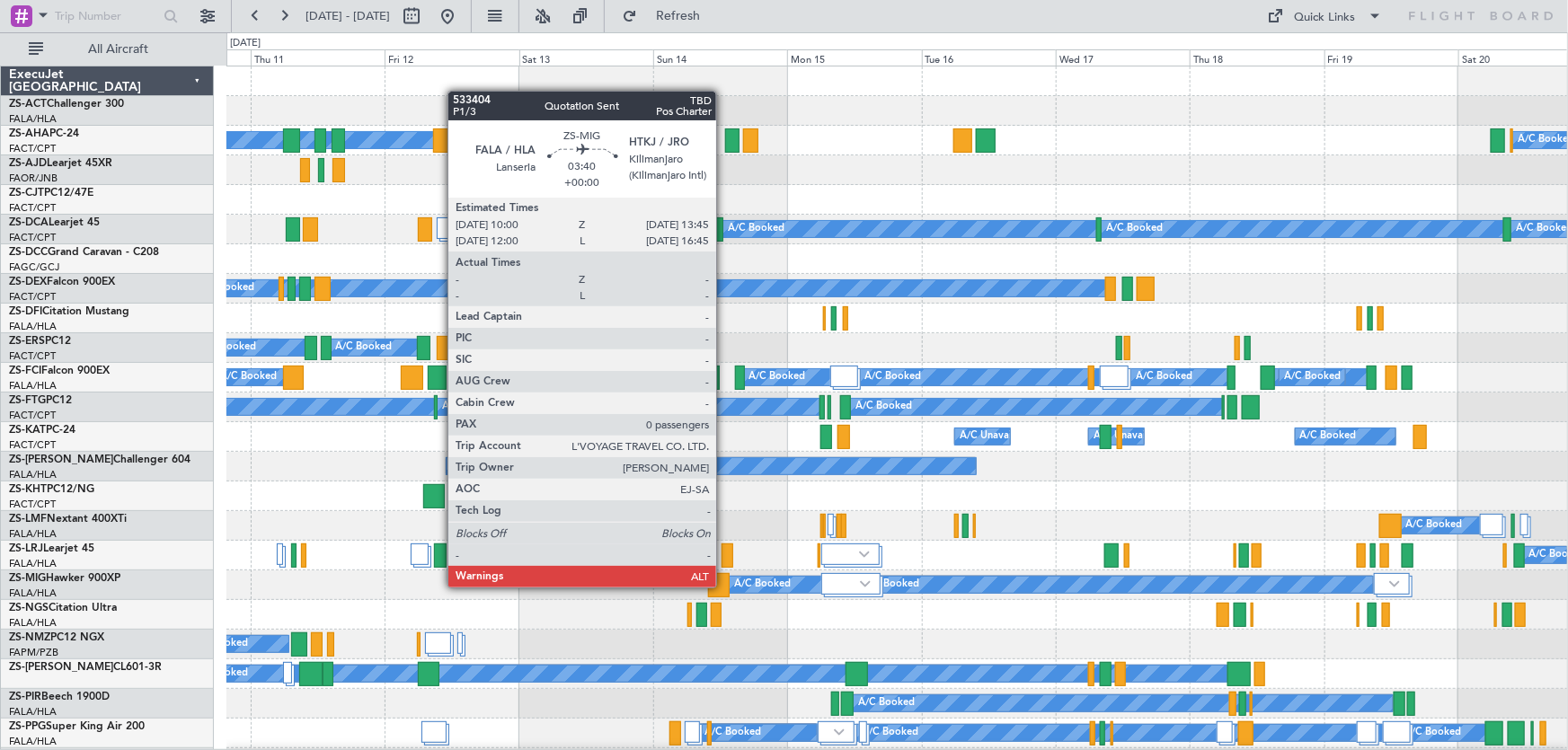
click at [724, 586] on div at bounding box center [718, 586] width 22 height 24
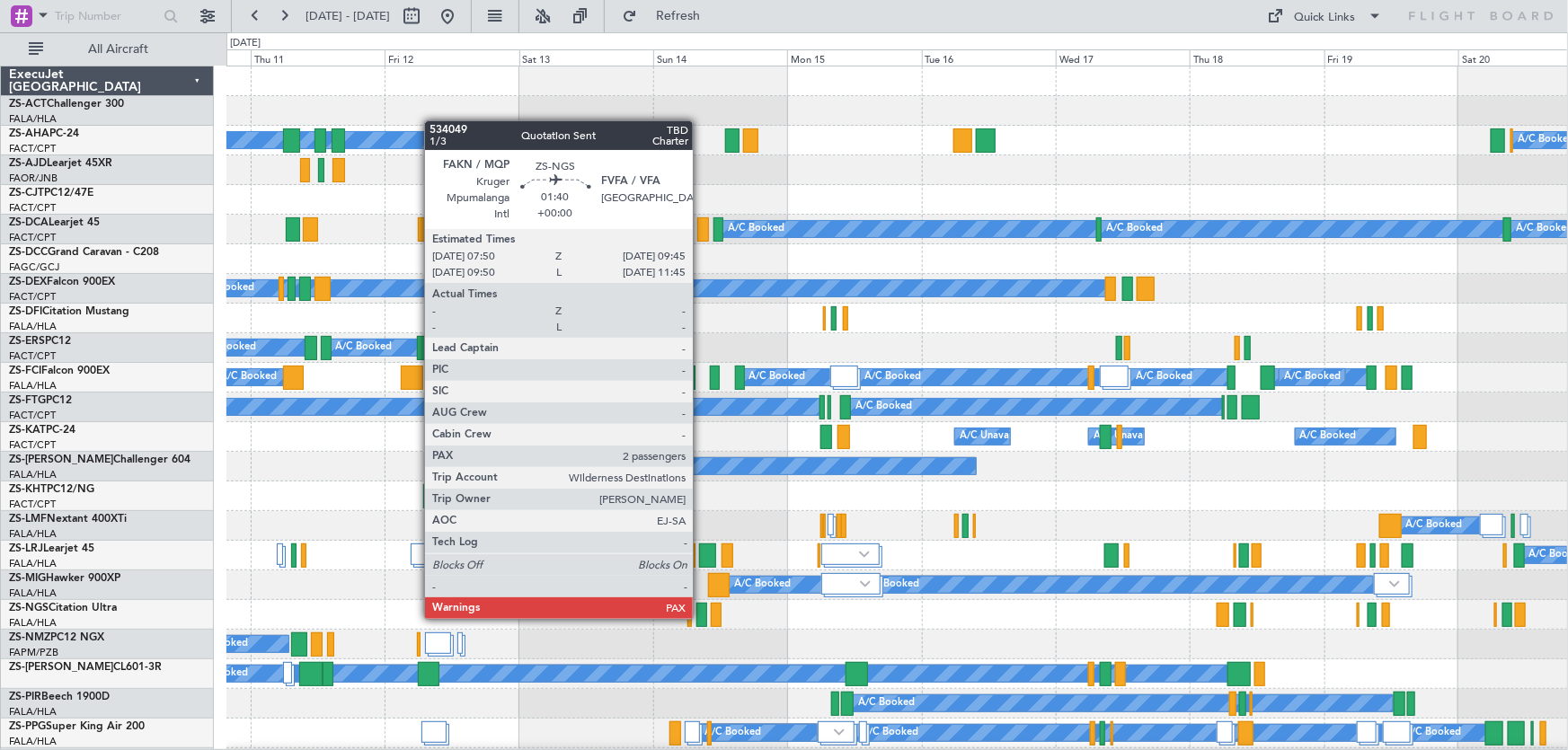
click at [701, 618] on div at bounding box center [701, 615] width 10 height 24
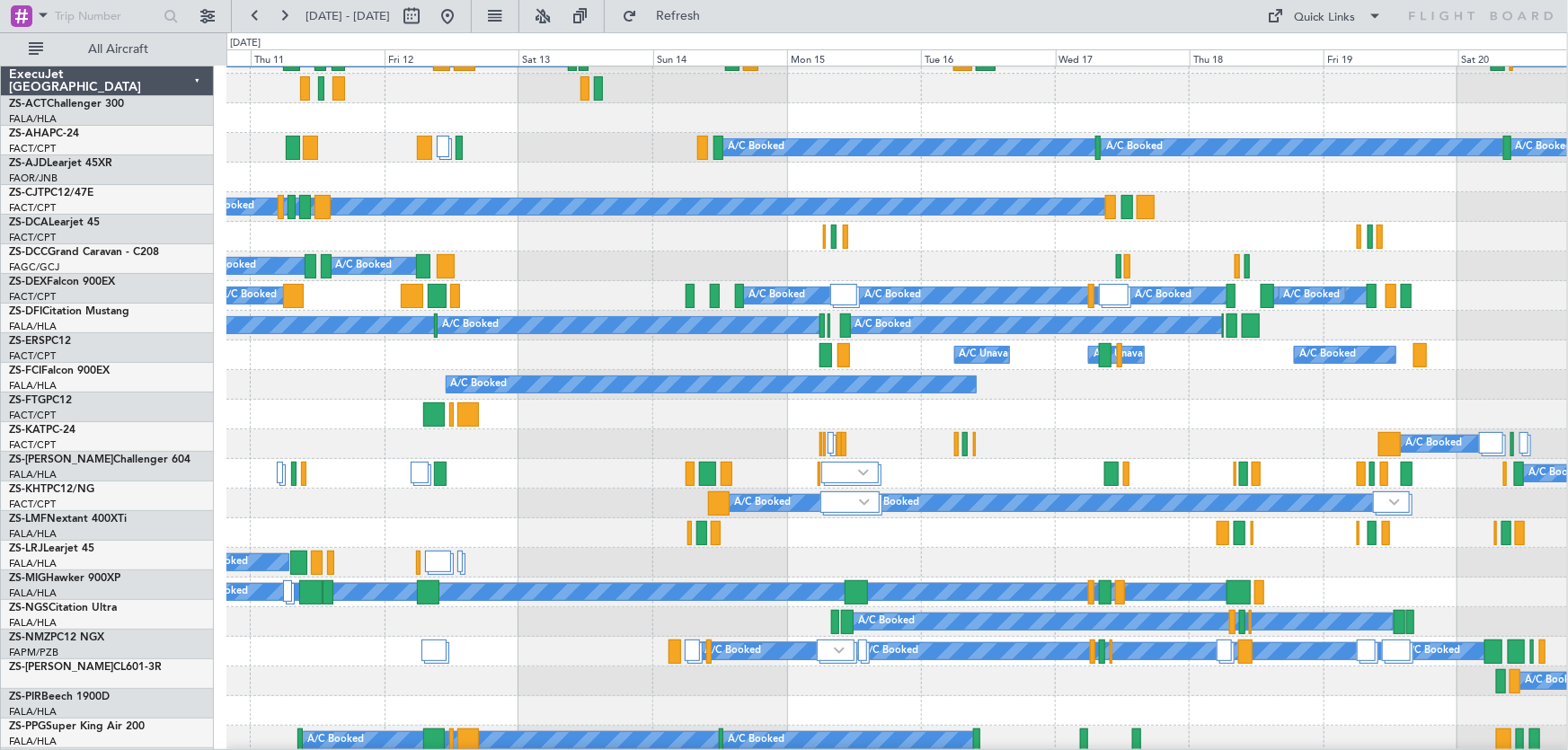
scroll to position [162, 0]
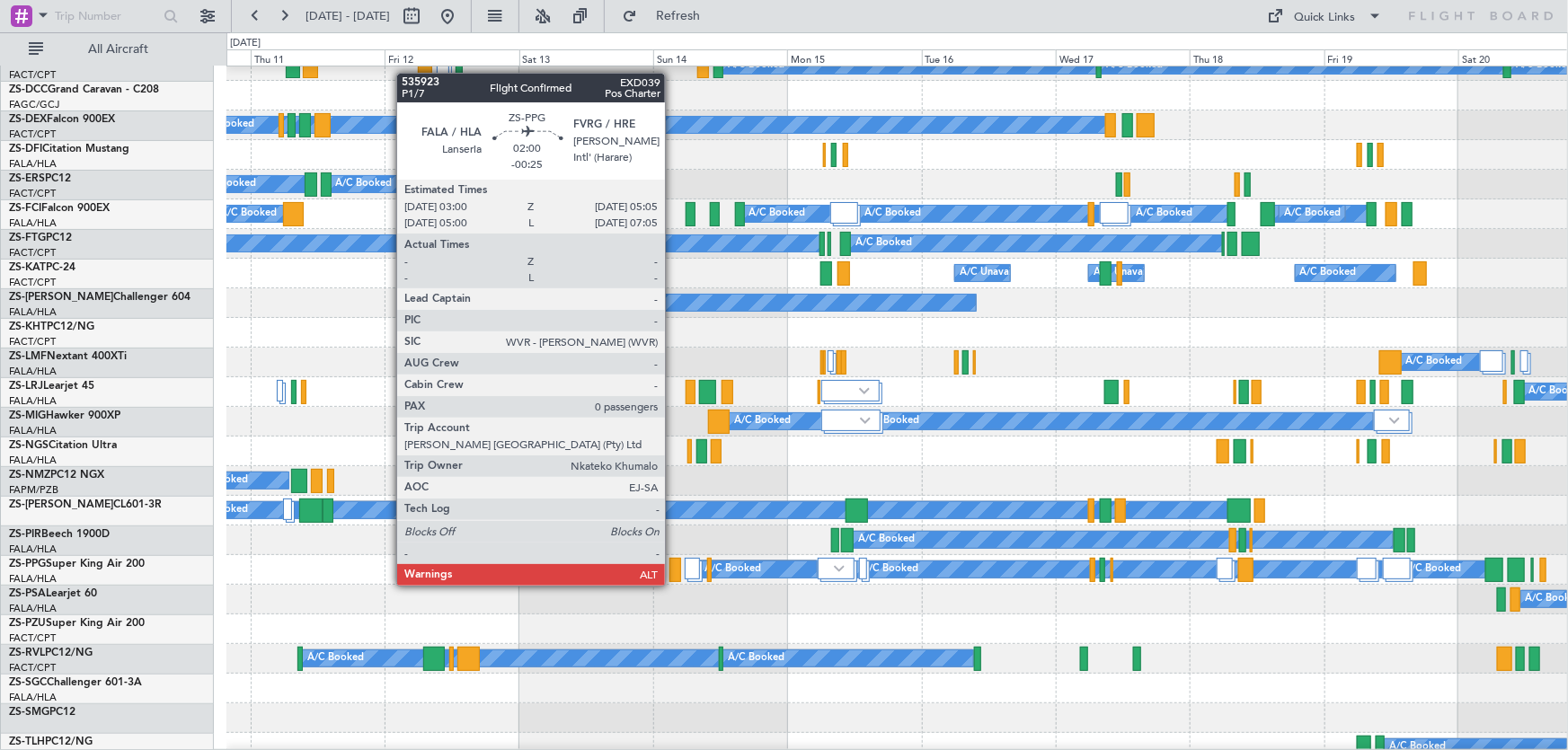
click at [673, 570] on div at bounding box center [675, 570] width 11 height 24
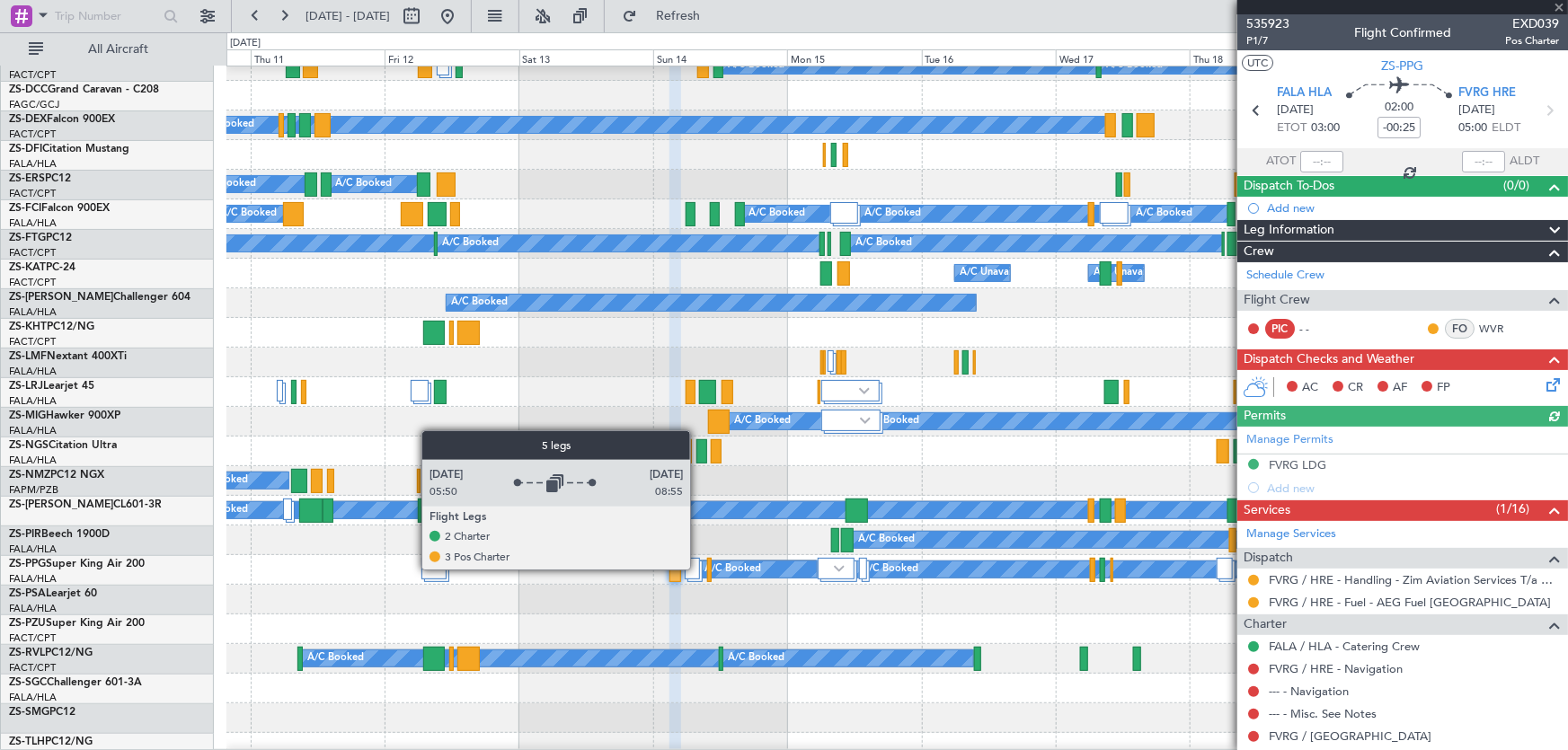
click at [699, 569] on div at bounding box center [692, 568] width 15 height 22
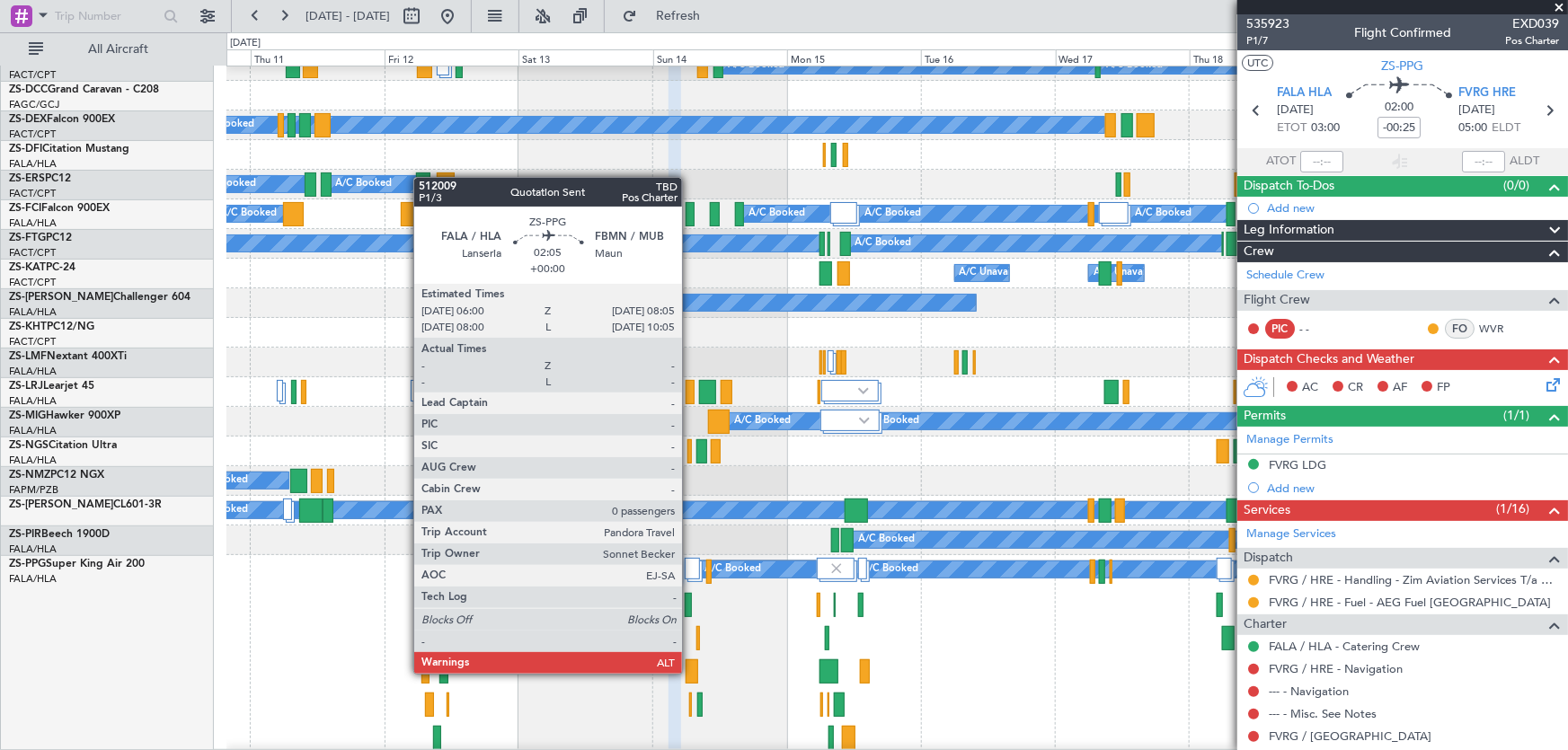
click at [690, 672] on div at bounding box center [691, 671] width 11 height 24
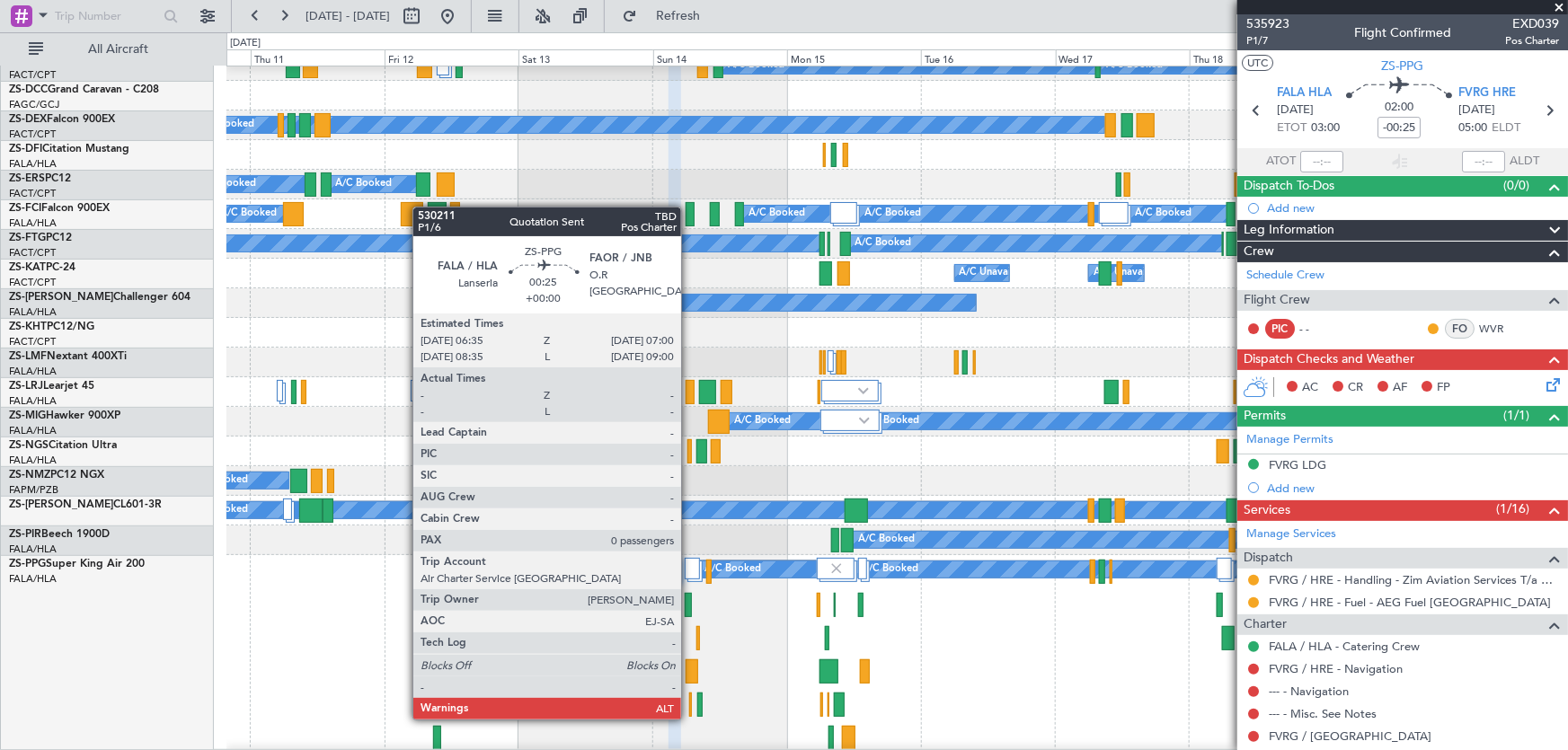
click at [689, 701] on div at bounding box center [690, 705] width 3 height 24
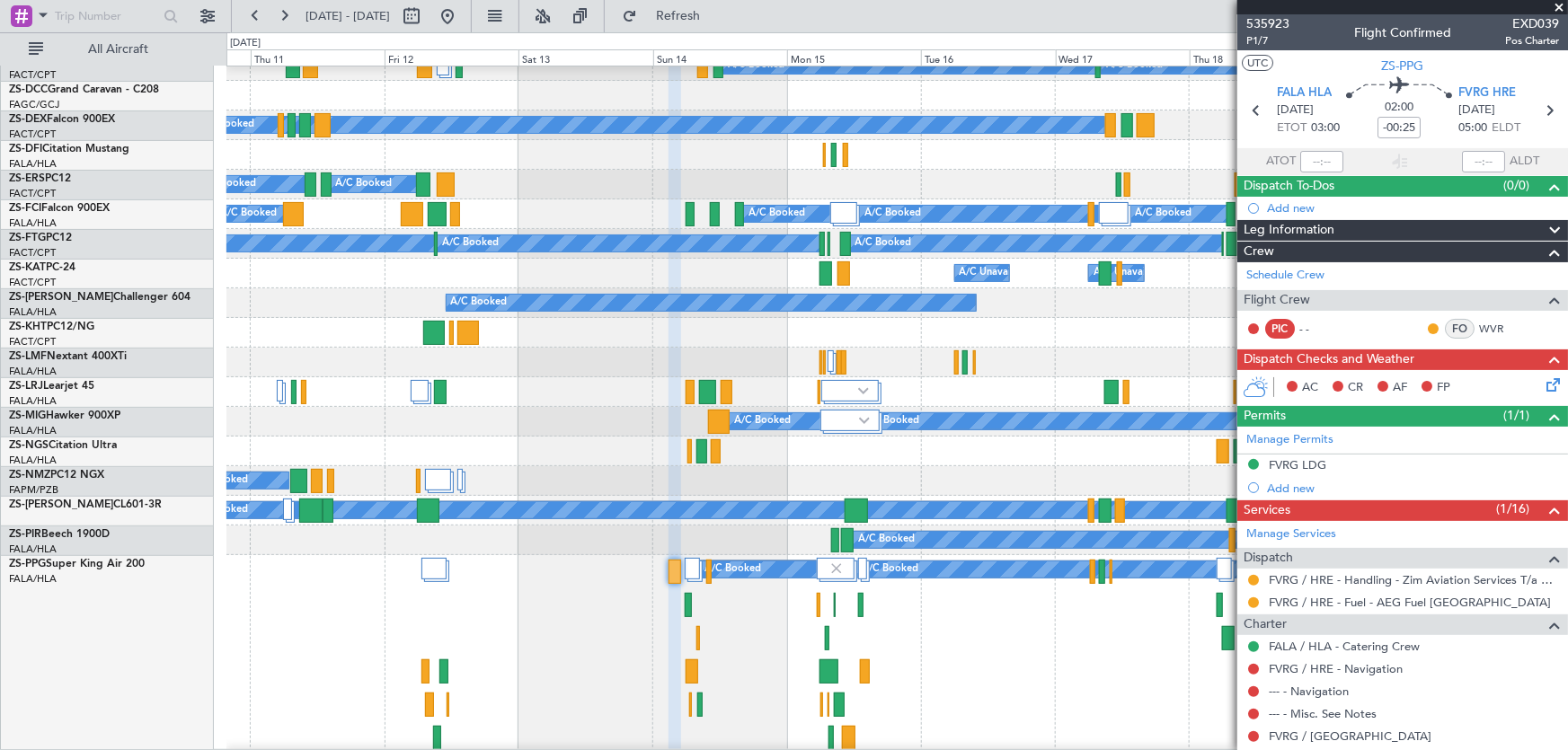
click at [1554, 4] on span at bounding box center [1559, 8] width 18 height 16
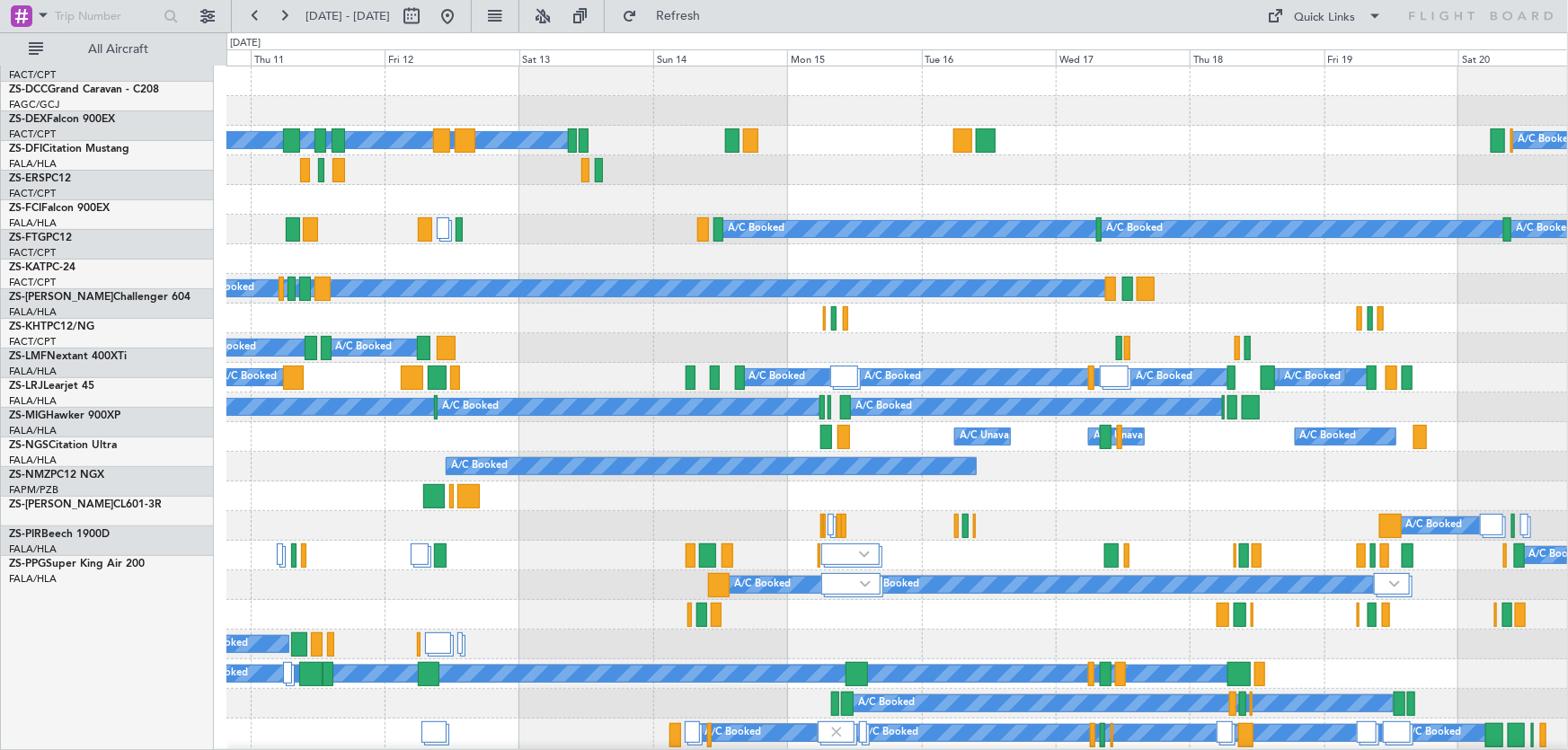
scroll to position [0, 0]
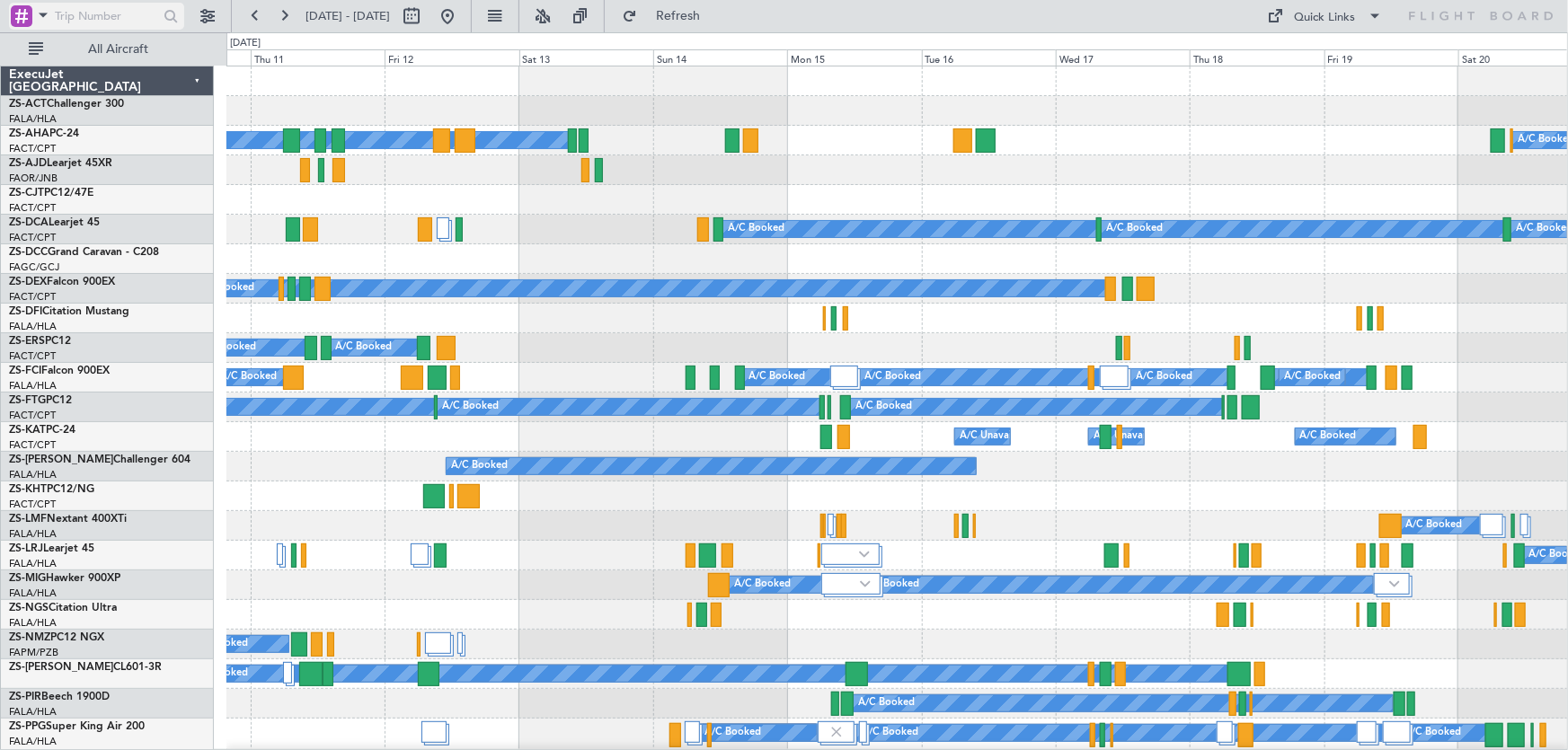
click at [38, 14] on span at bounding box center [42, 15] width 22 height 23
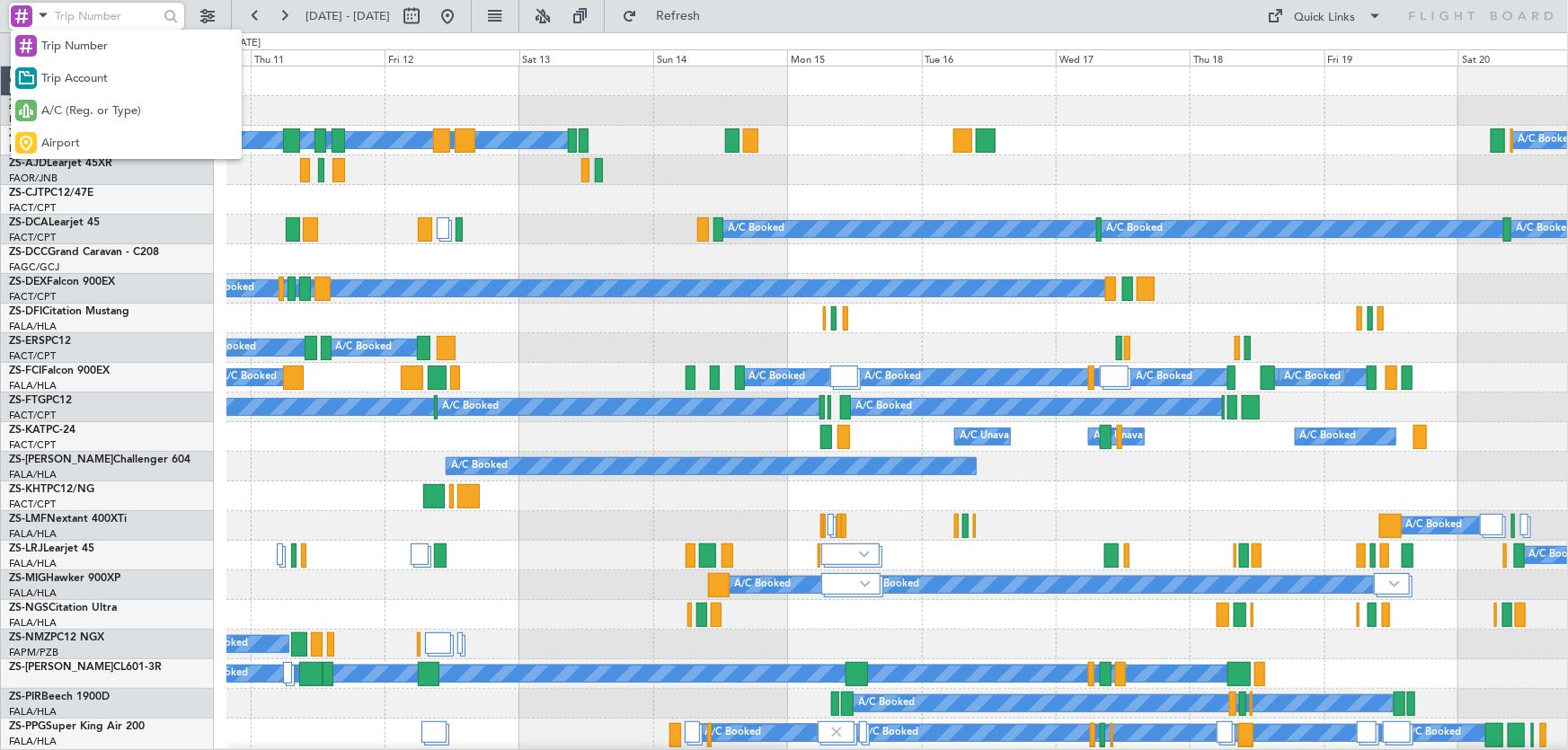
click at [49, 99] on div "A/C (Reg. or Type)" at bounding box center [126, 110] width 231 height 32
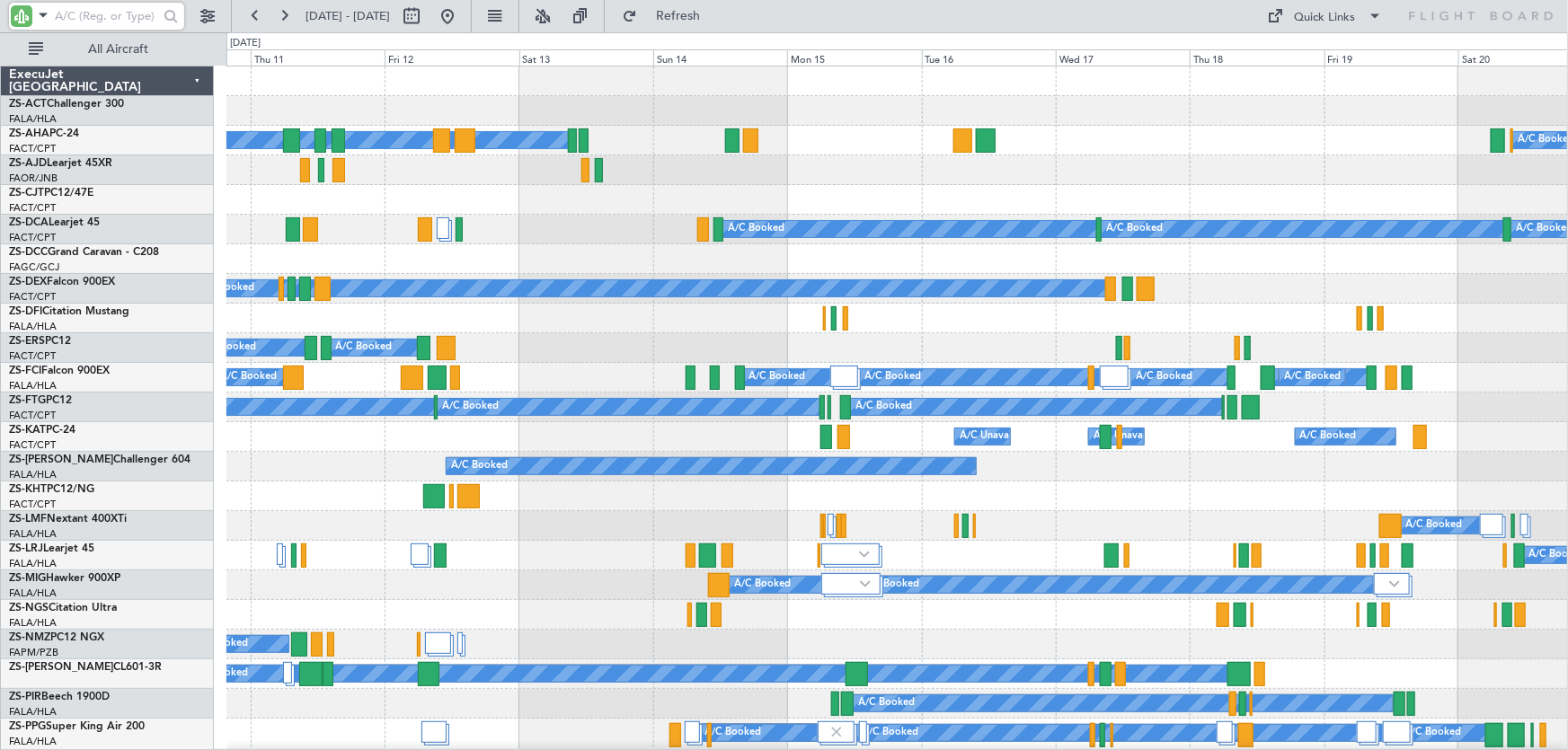
click at [94, 18] on input "text" at bounding box center [106, 16] width 103 height 27
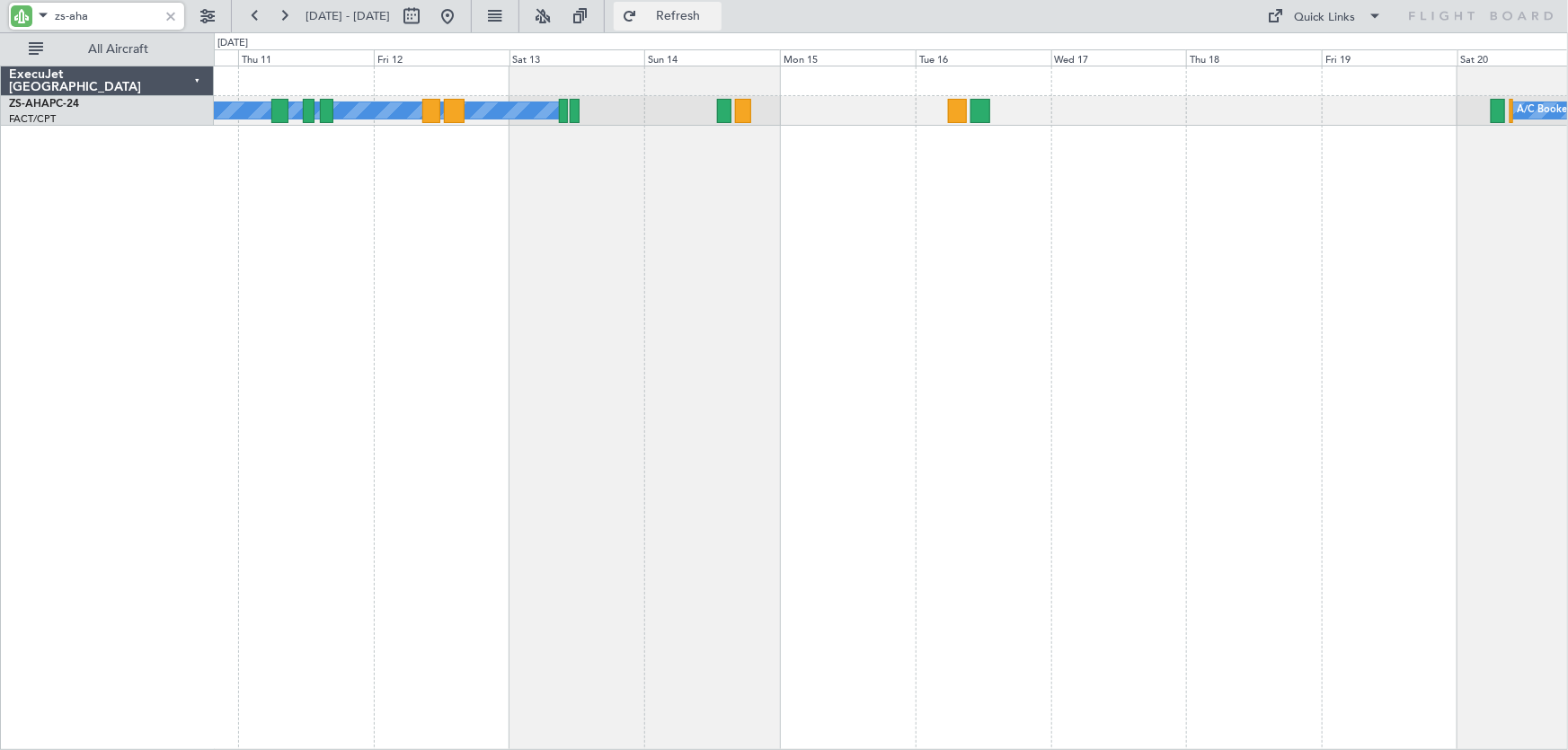
type input "zs-aha"
click at [27, 15] on div at bounding box center [21, 16] width 22 height 22
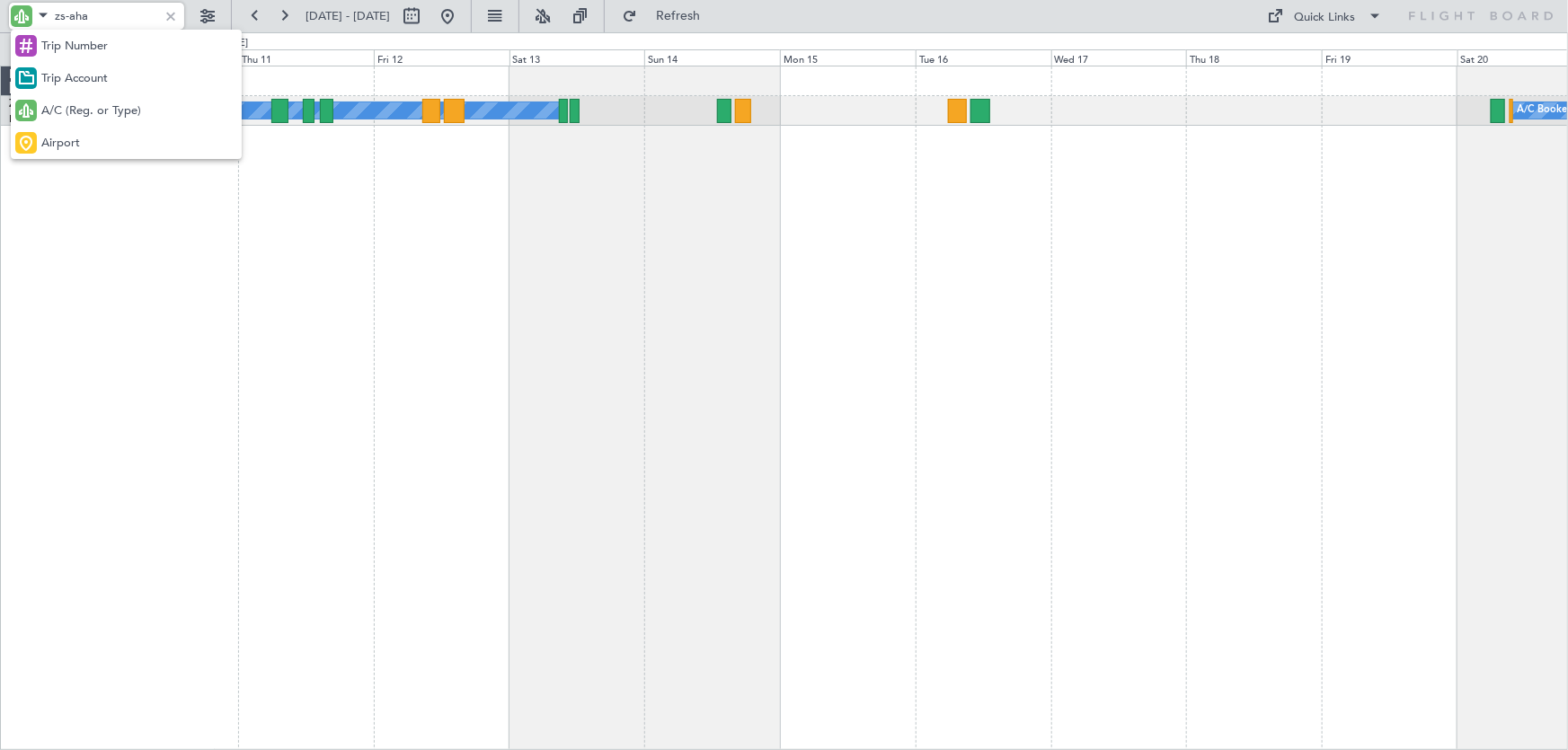
click at [33, 14] on div at bounding box center [784, 375] width 1568 height 750
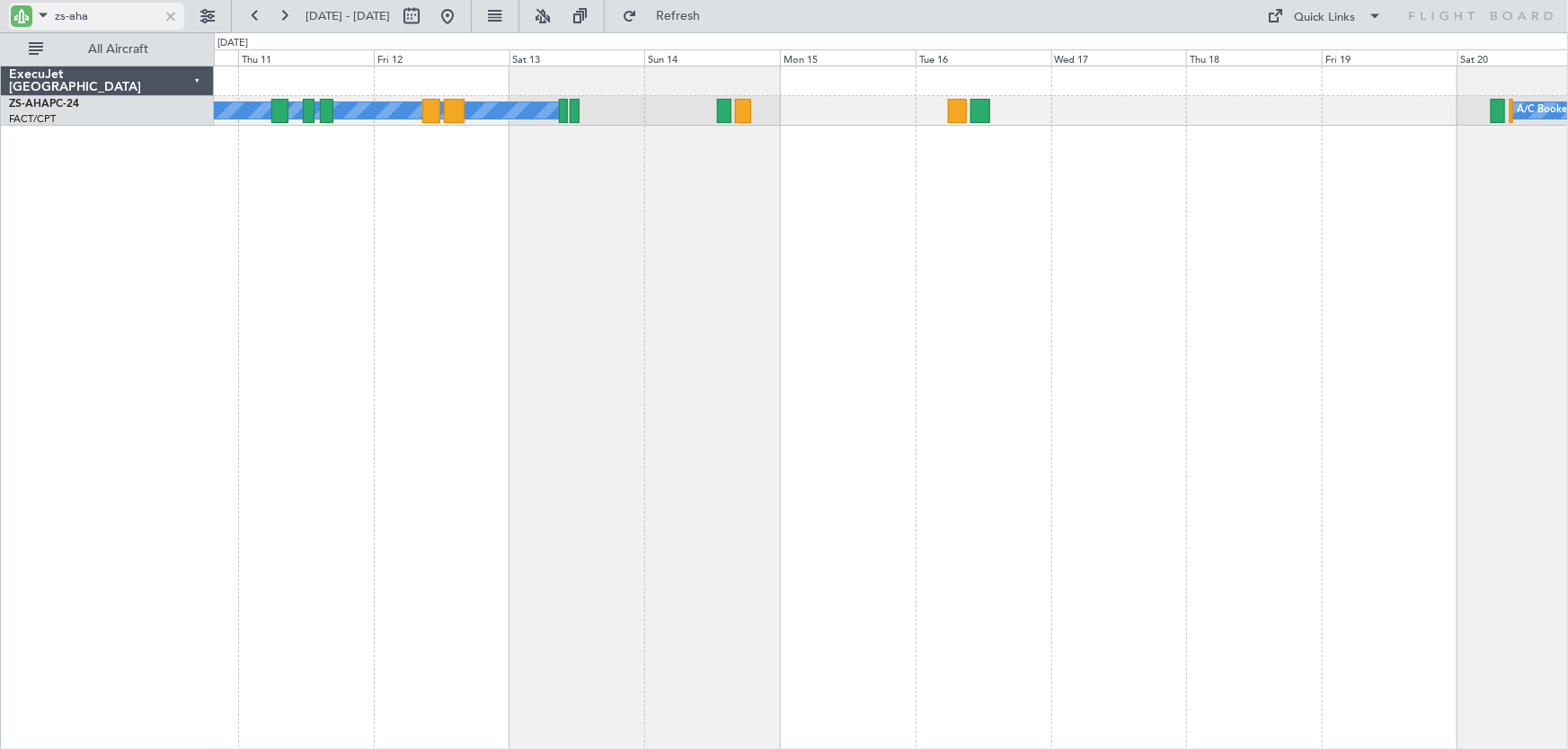
click at [173, 18] on div at bounding box center [170, 16] width 20 height 20
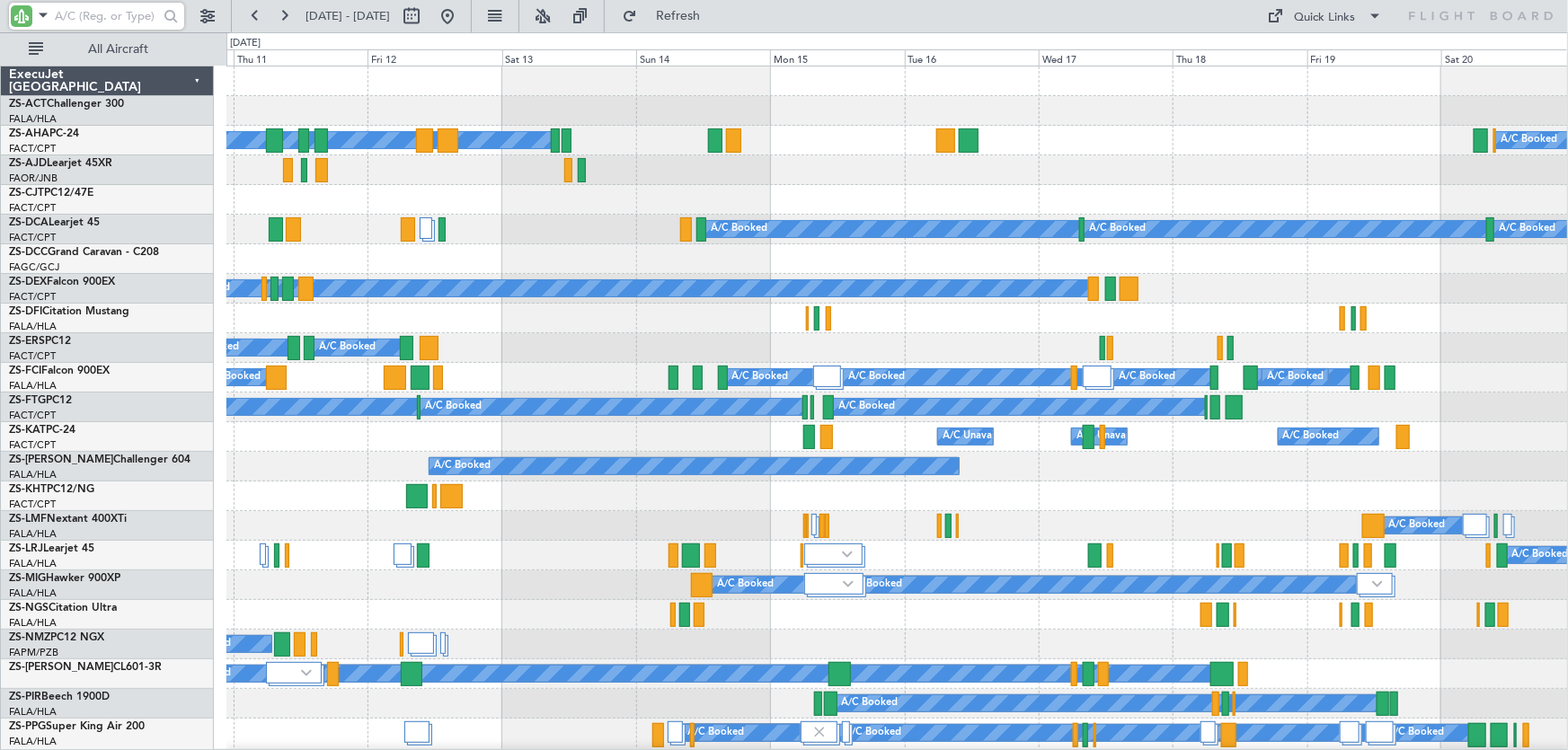
click at [630, 373] on div "A/C Booked A/C Booked A/C Booked A/C Booked A/C Booked A/C Booked A/C Booked A/…" at bounding box center [897, 378] width 1342 height 30
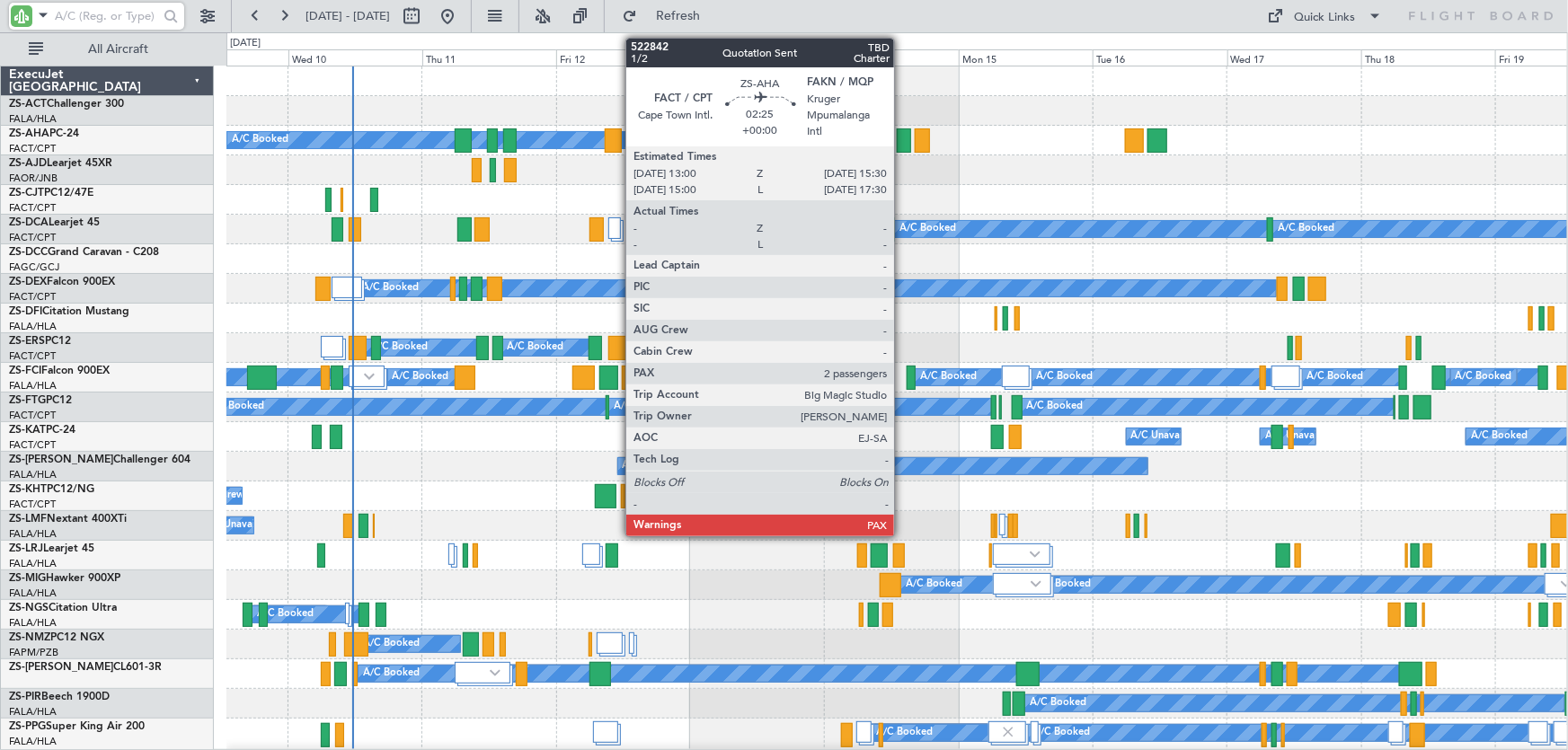
click at [902, 139] on div at bounding box center [903, 141] width 14 height 24
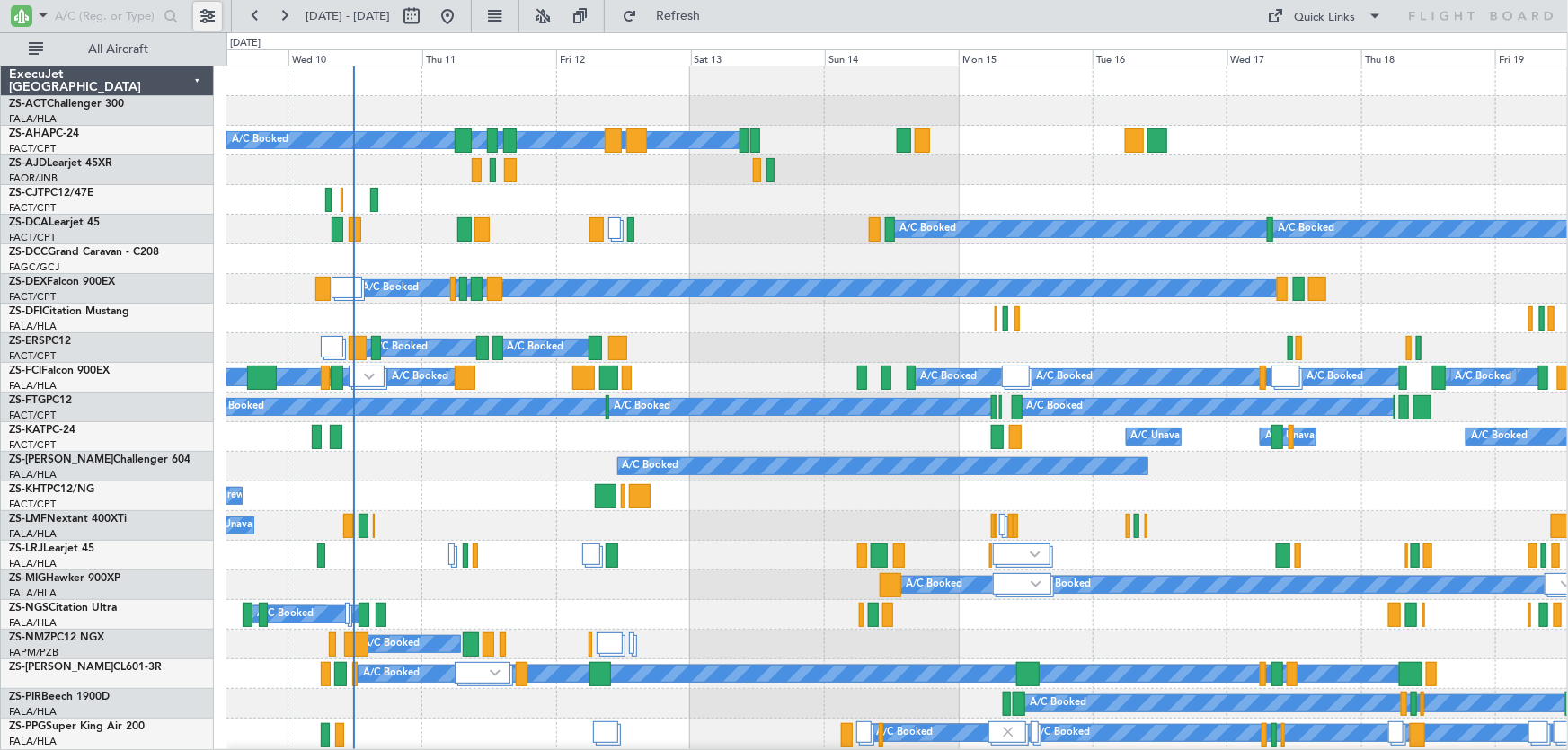
click at [210, 17] on button at bounding box center [208, 16] width 29 height 29
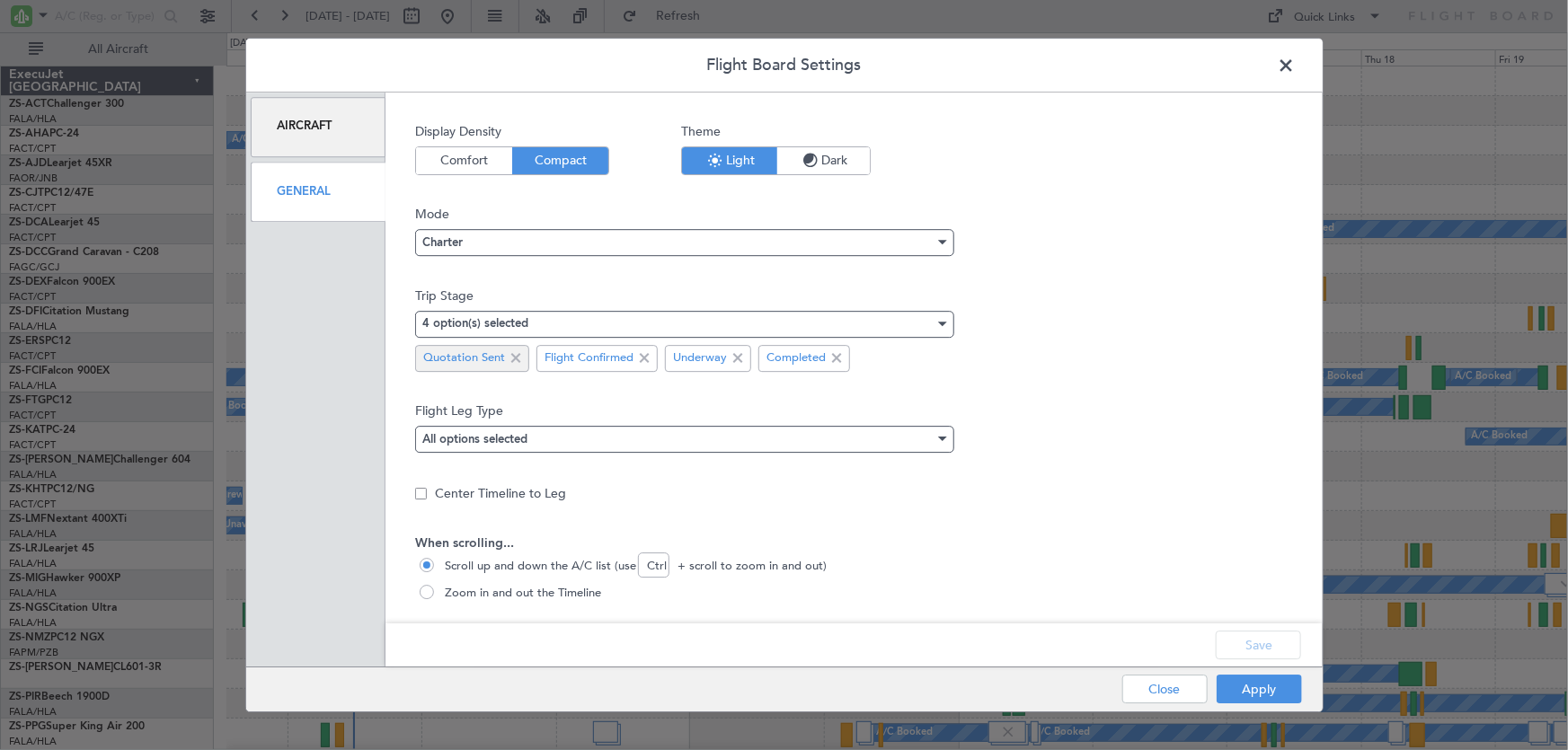
click at [513, 354] on span at bounding box center [515, 358] width 22 height 22
click at [1267, 638] on button "Save" at bounding box center [1258, 645] width 85 height 29
click at [1257, 692] on button "Apply" at bounding box center [1259, 689] width 85 height 29
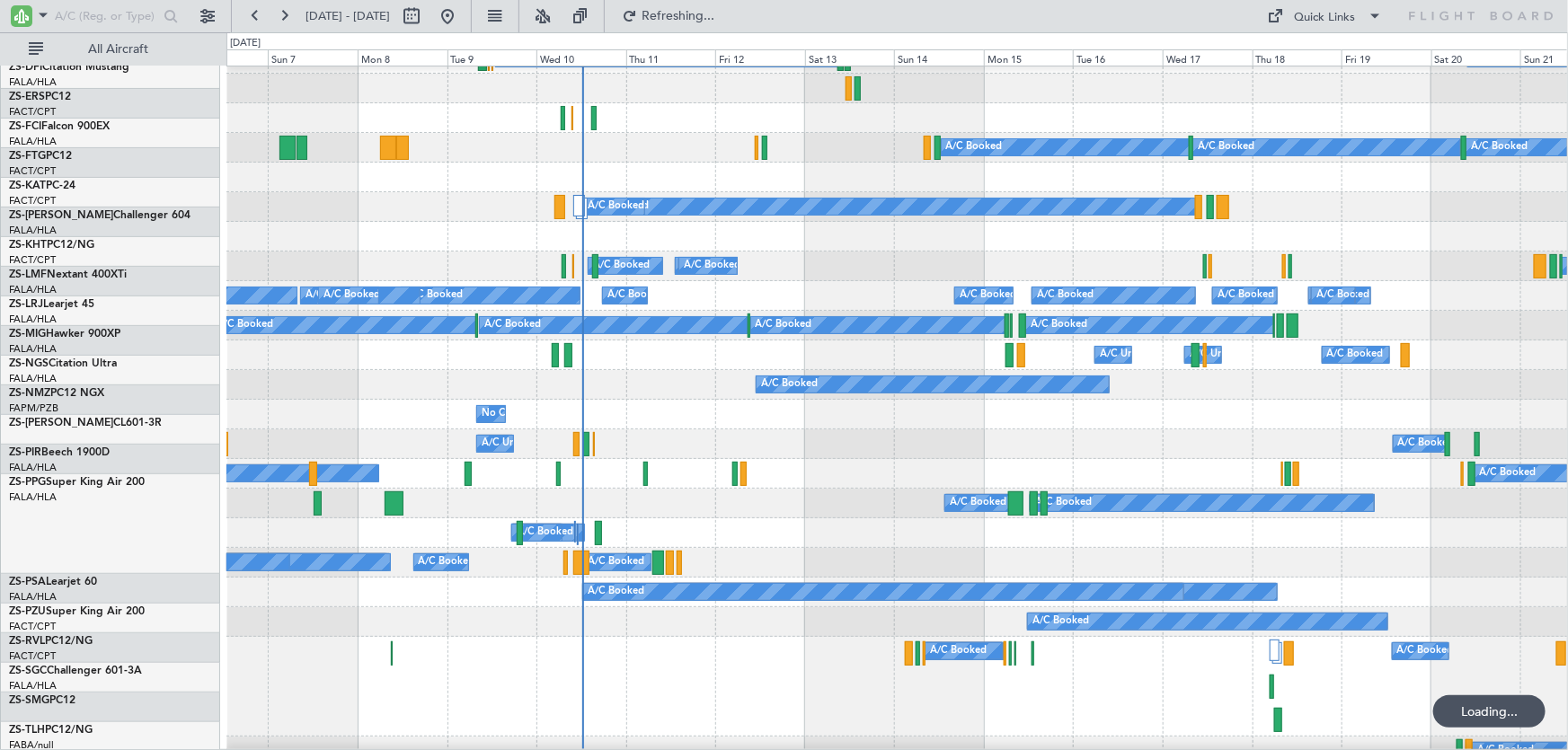
scroll to position [81, 0]
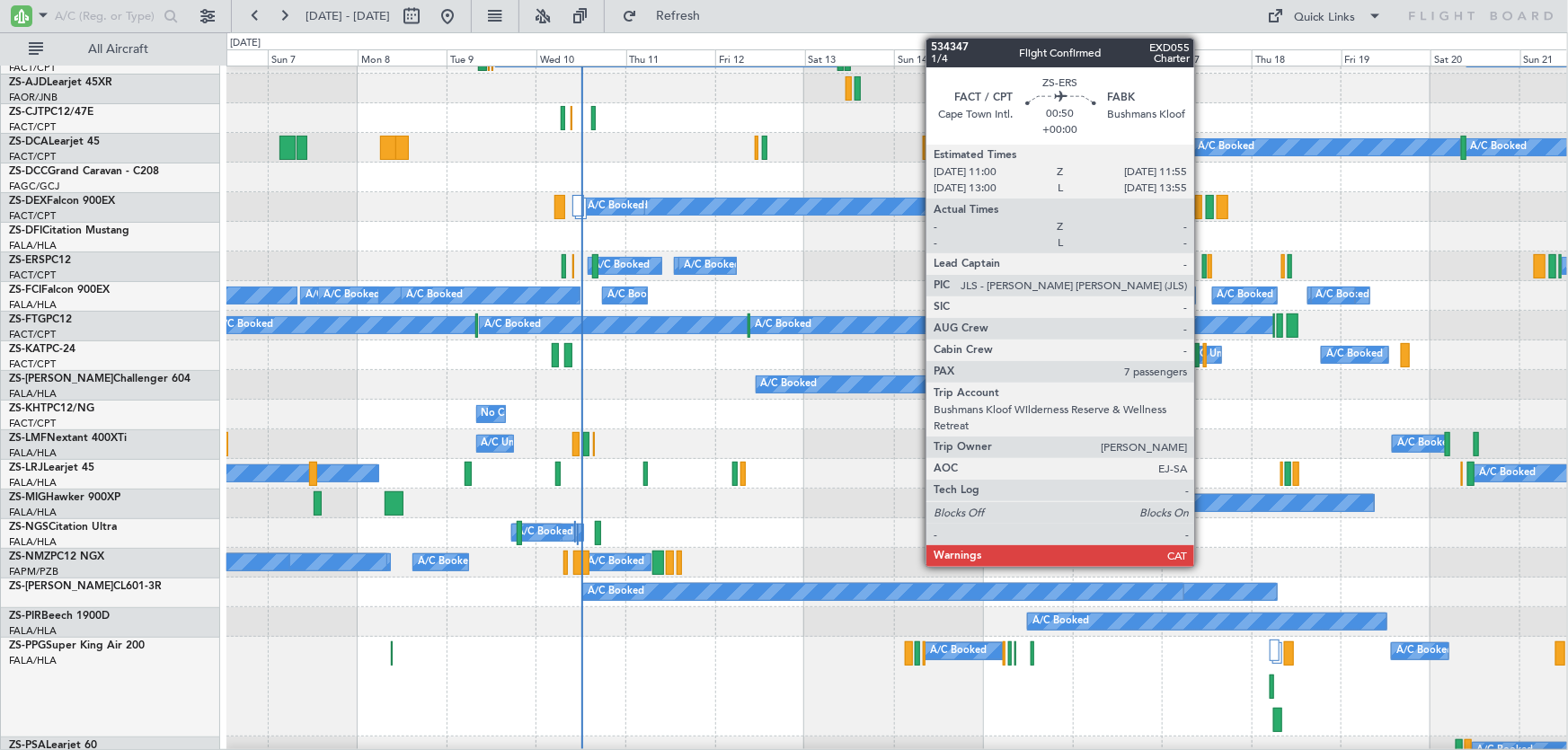
click at [1203, 269] on div at bounding box center [1205, 267] width 4 height 24
